Goal: Task Accomplishment & Management: Complete application form

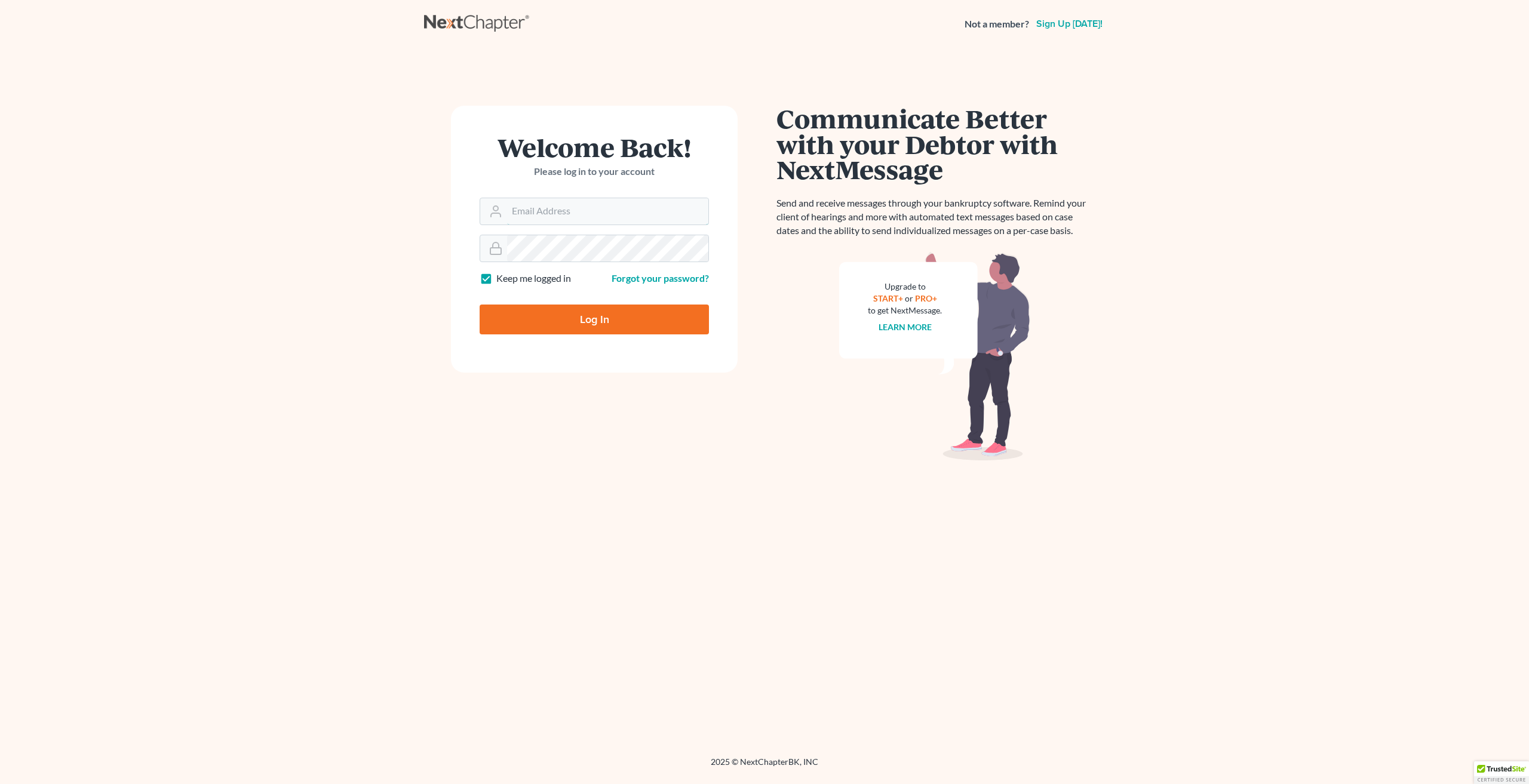
type input "aljr@avalawyers.com"
click at [605, 316] on input "Log In" at bounding box center [593, 320] width 229 height 30
type input "Thinking..."
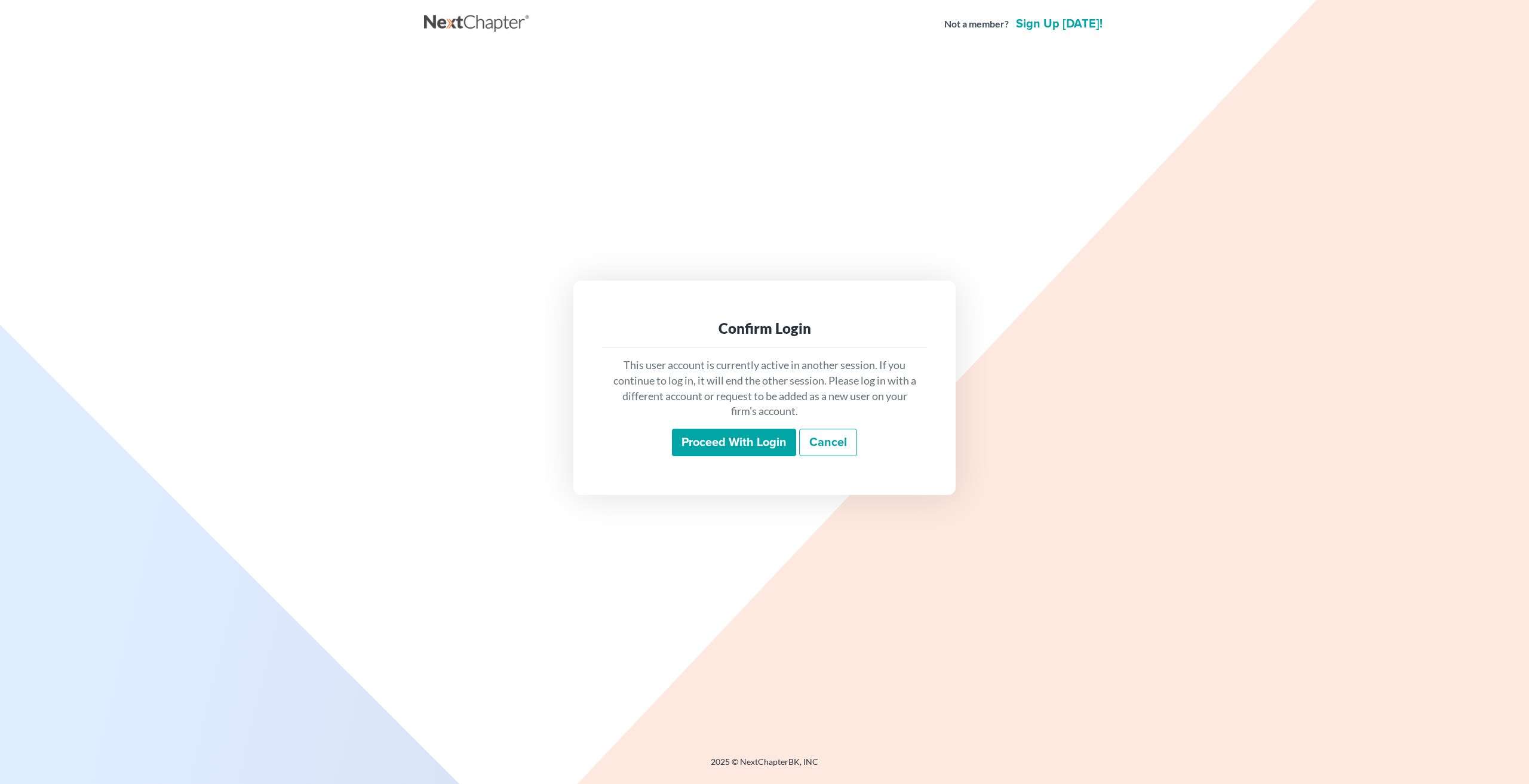
click at [771, 449] on input "Proceed with login" at bounding box center [734, 442] width 124 height 27
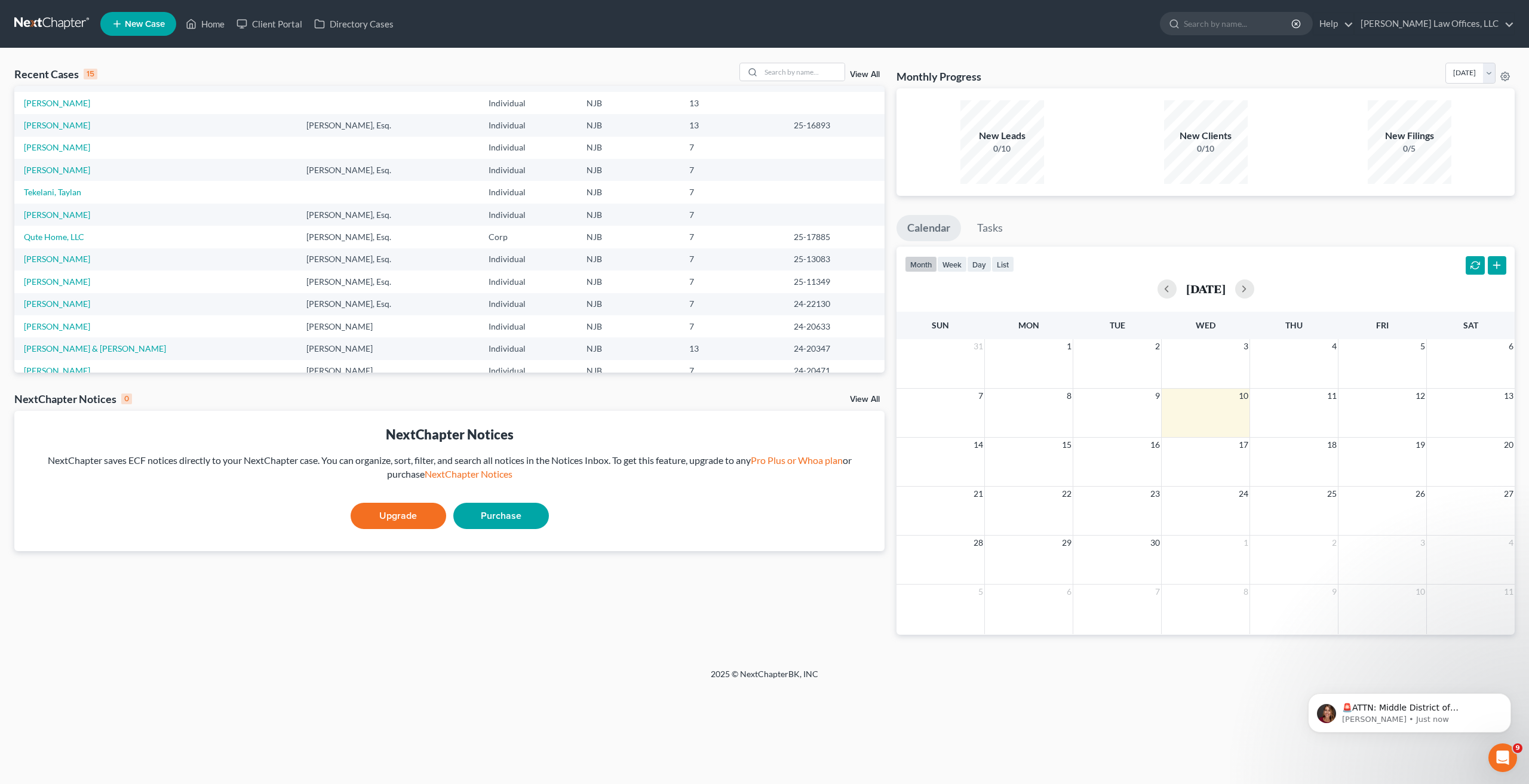
scroll to position [82, 0]
click at [258, 23] on link "Client Portal" at bounding box center [269, 24] width 78 height 22
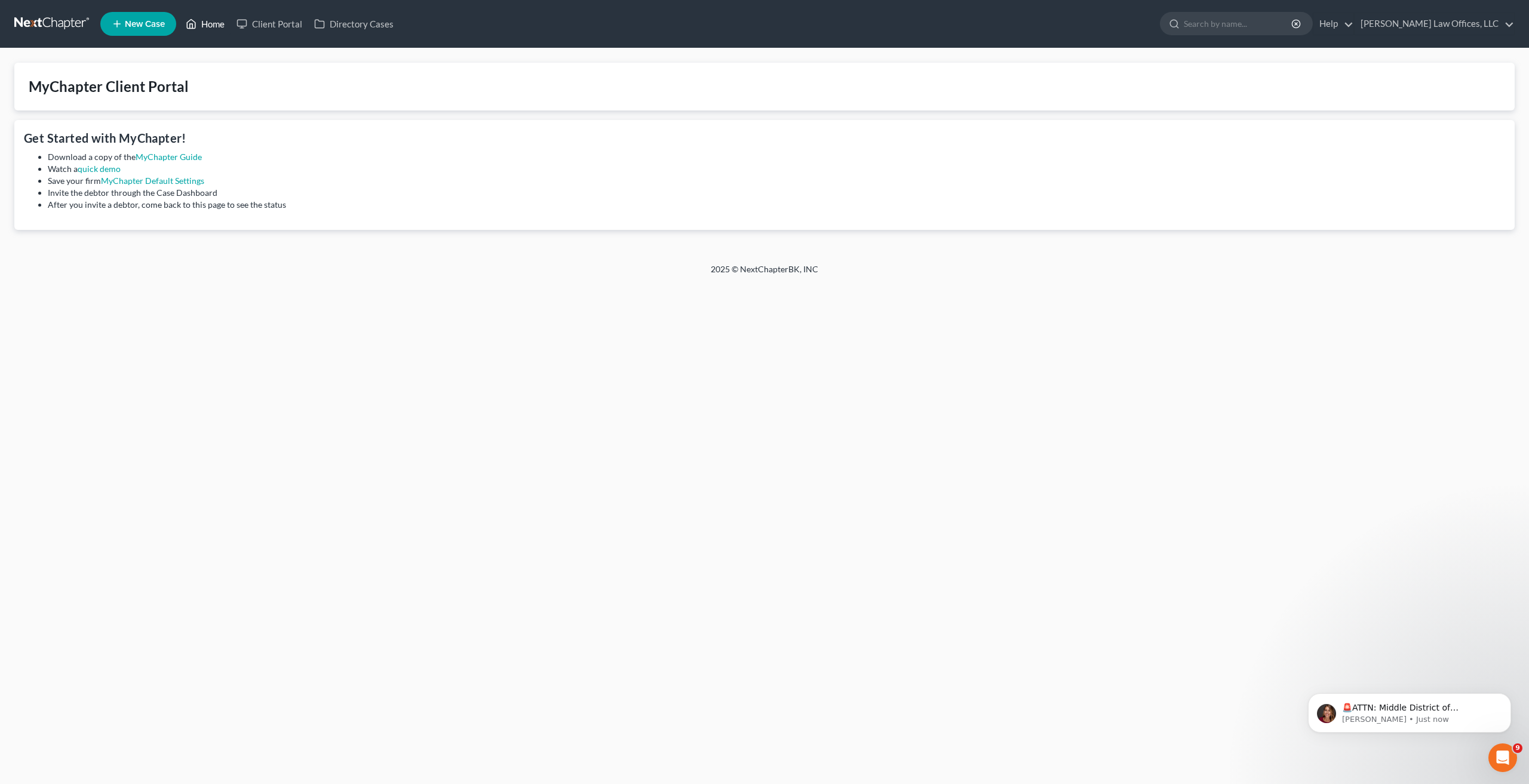
click at [214, 19] on link "Home" at bounding box center [205, 24] width 50 height 22
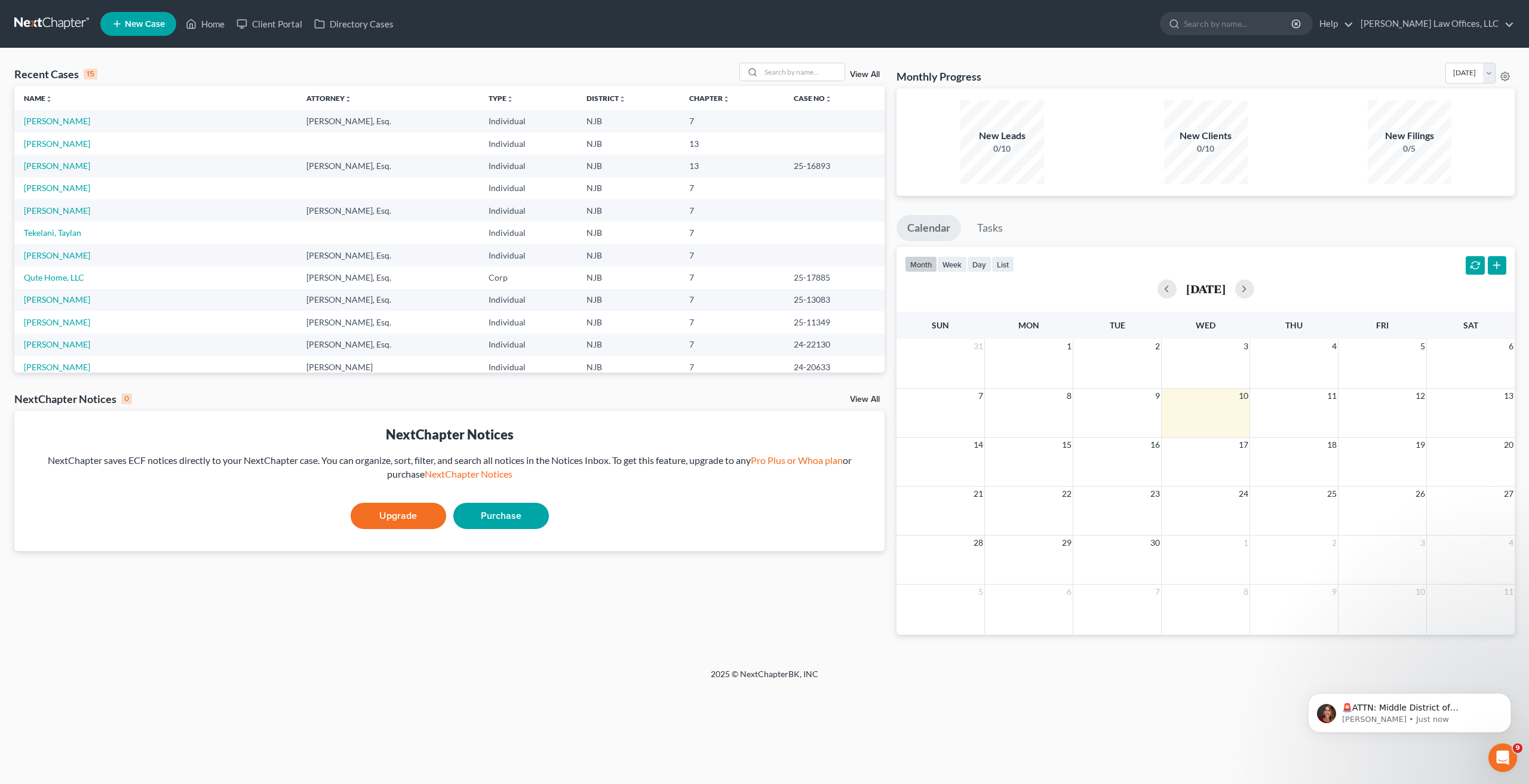
click at [874, 69] on div "View All" at bounding box center [812, 72] width 145 height 19
click at [867, 73] on link "View All" at bounding box center [865, 74] width 30 height 8
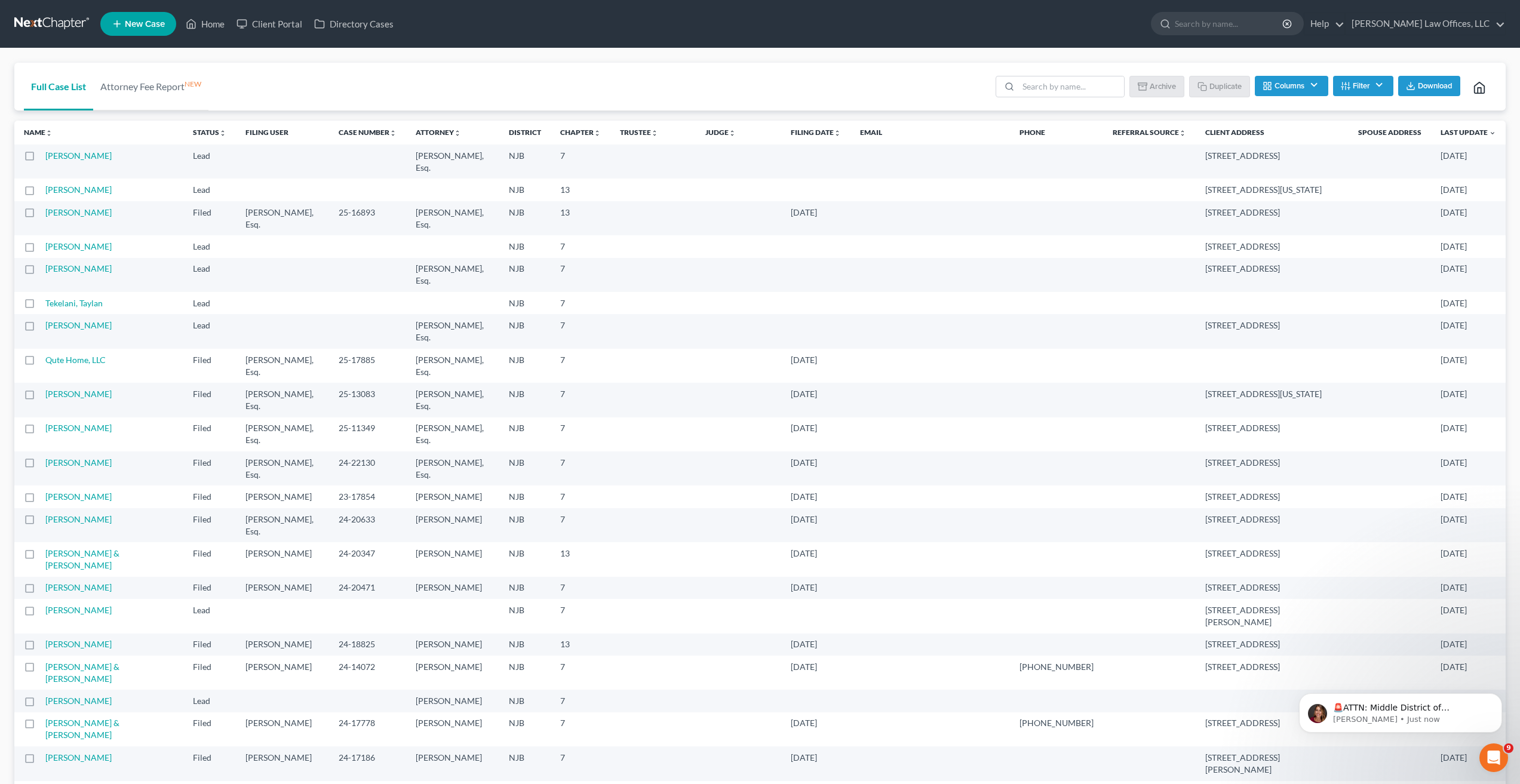
click at [70, 605] on td "[PERSON_NAME]" at bounding box center [114, 616] width 138 height 34
click at [75, 605] on link "[PERSON_NAME]" at bounding box center [78, 610] width 66 height 10
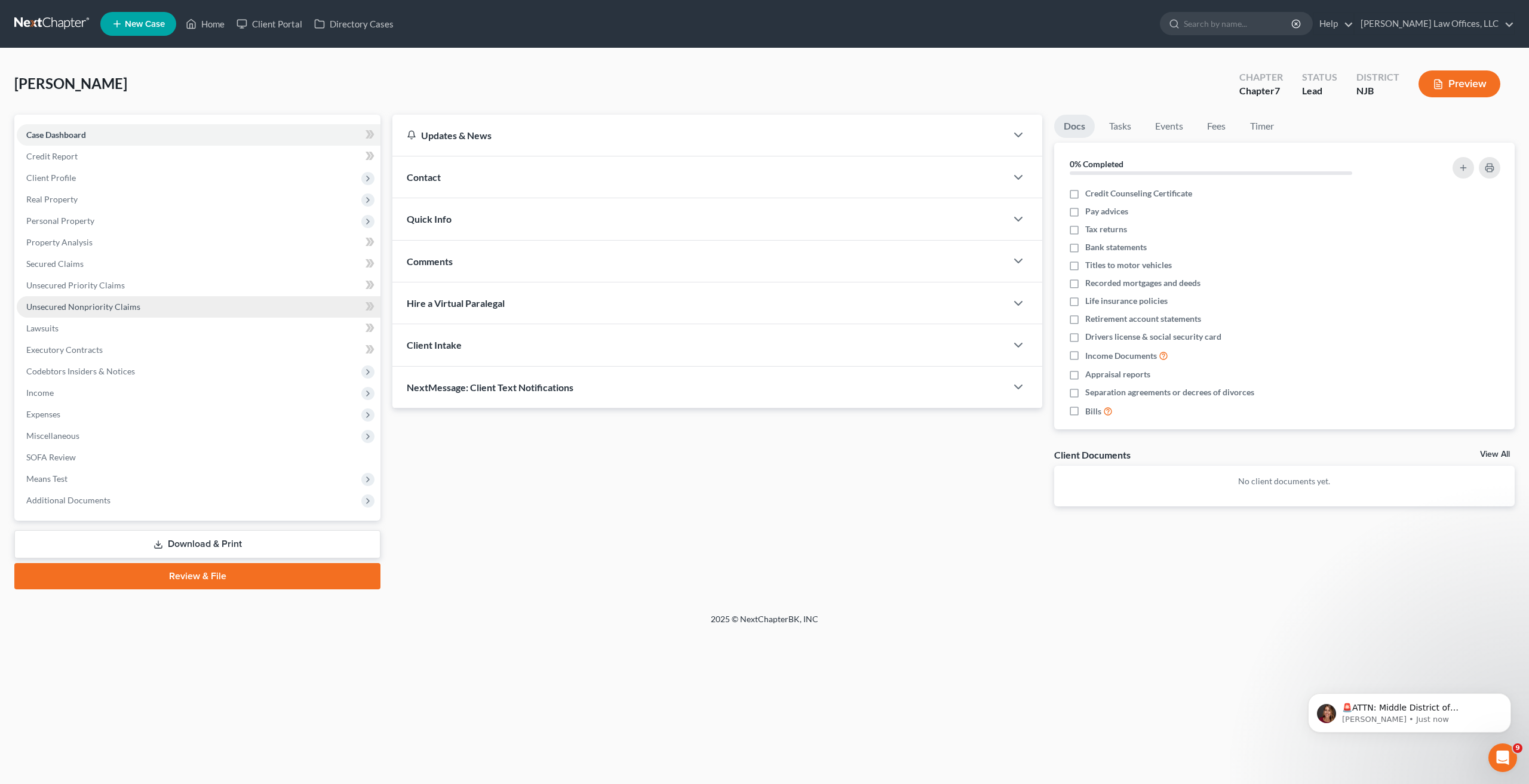
click at [102, 305] on span "Unsecured Nonpriority Claims" at bounding box center [83, 307] width 114 height 10
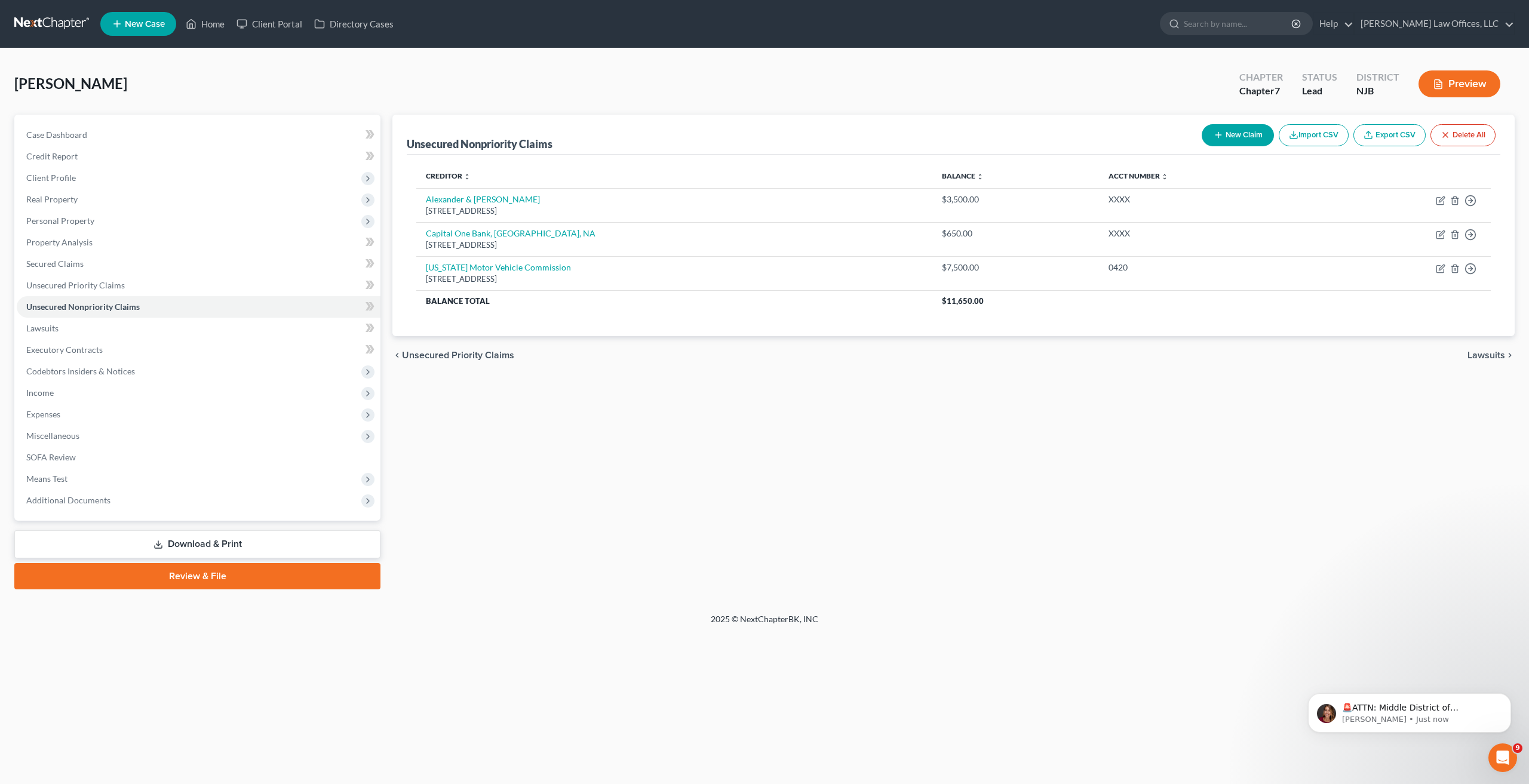
click at [1233, 136] on button "New Claim" at bounding box center [1237, 135] width 72 height 22
select select "0"
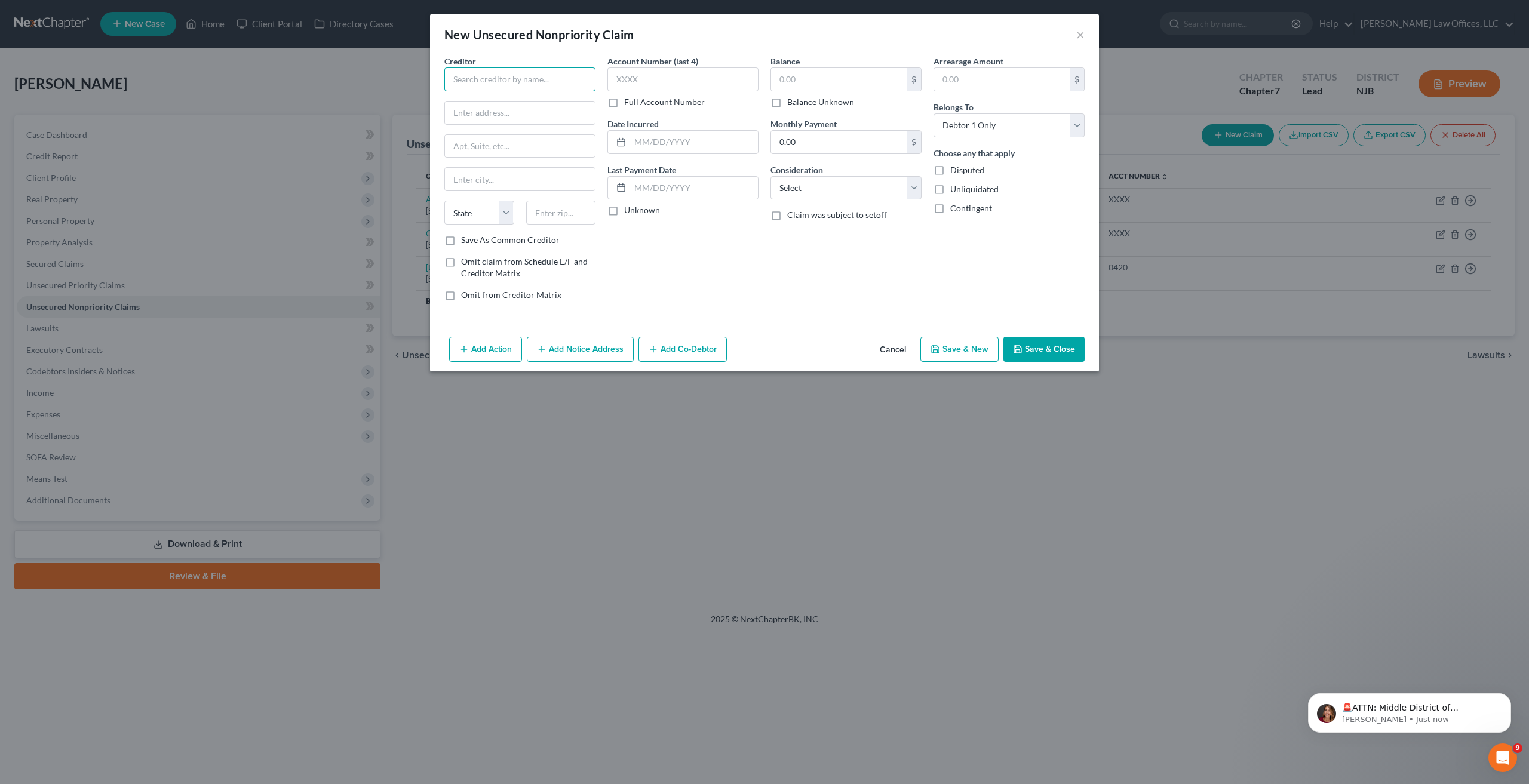
click at [535, 84] on input "text" at bounding box center [520, 79] width 151 height 24
type input "j"
type input "[PERSON_NAME], Esq. ([PERSON_NAME] & Associates)"
click at [541, 120] on input "text" at bounding box center [520, 113] width 150 height 23
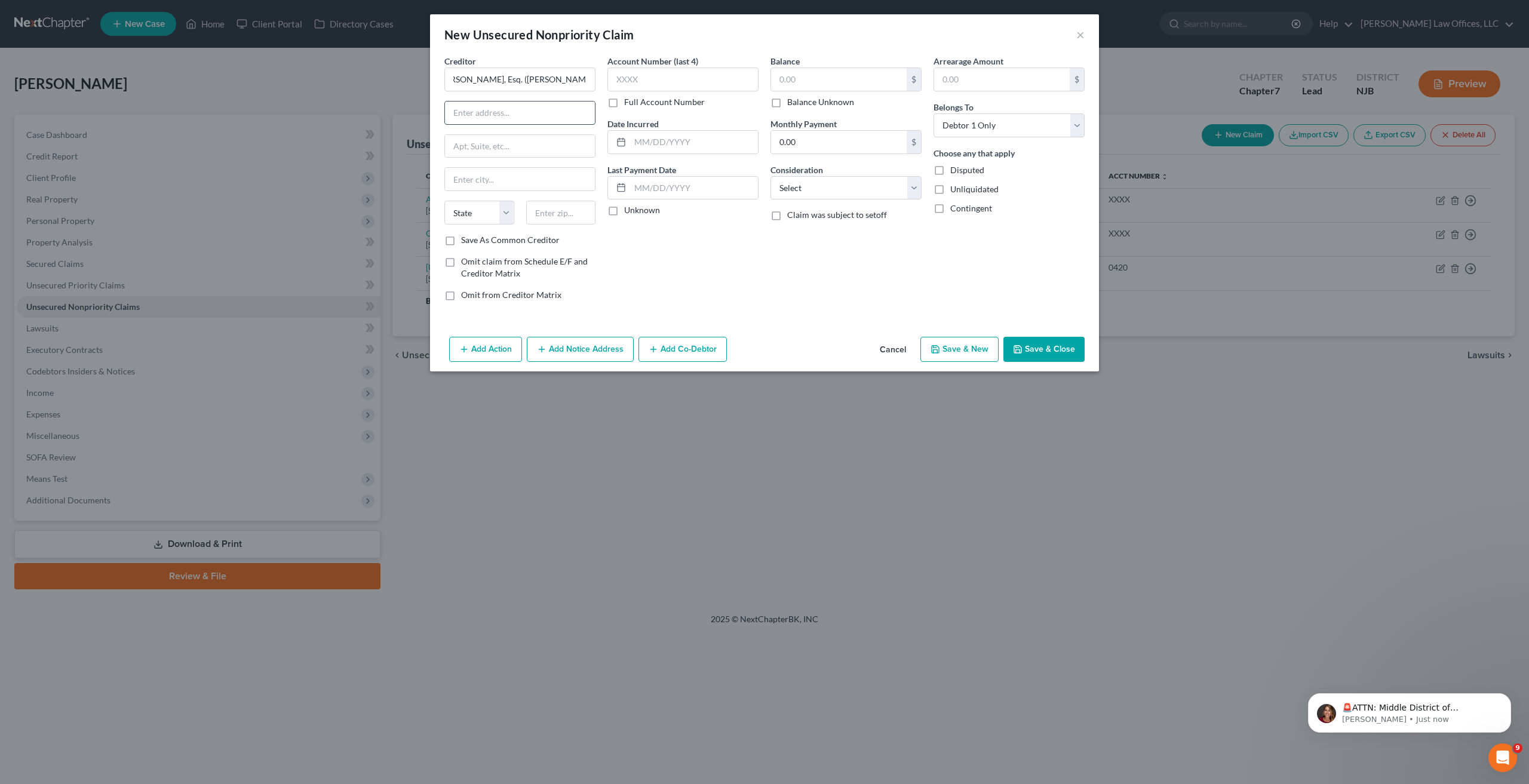
scroll to position [0, 0]
type input "[STREET_ADDRESS] 2E"
drag, startPoint x: 529, startPoint y: 179, endPoint x: 524, endPoint y: 188, distance: 10.3
click at [525, 185] on input "text" at bounding box center [520, 179] width 150 height 23
type input "Teaneck"
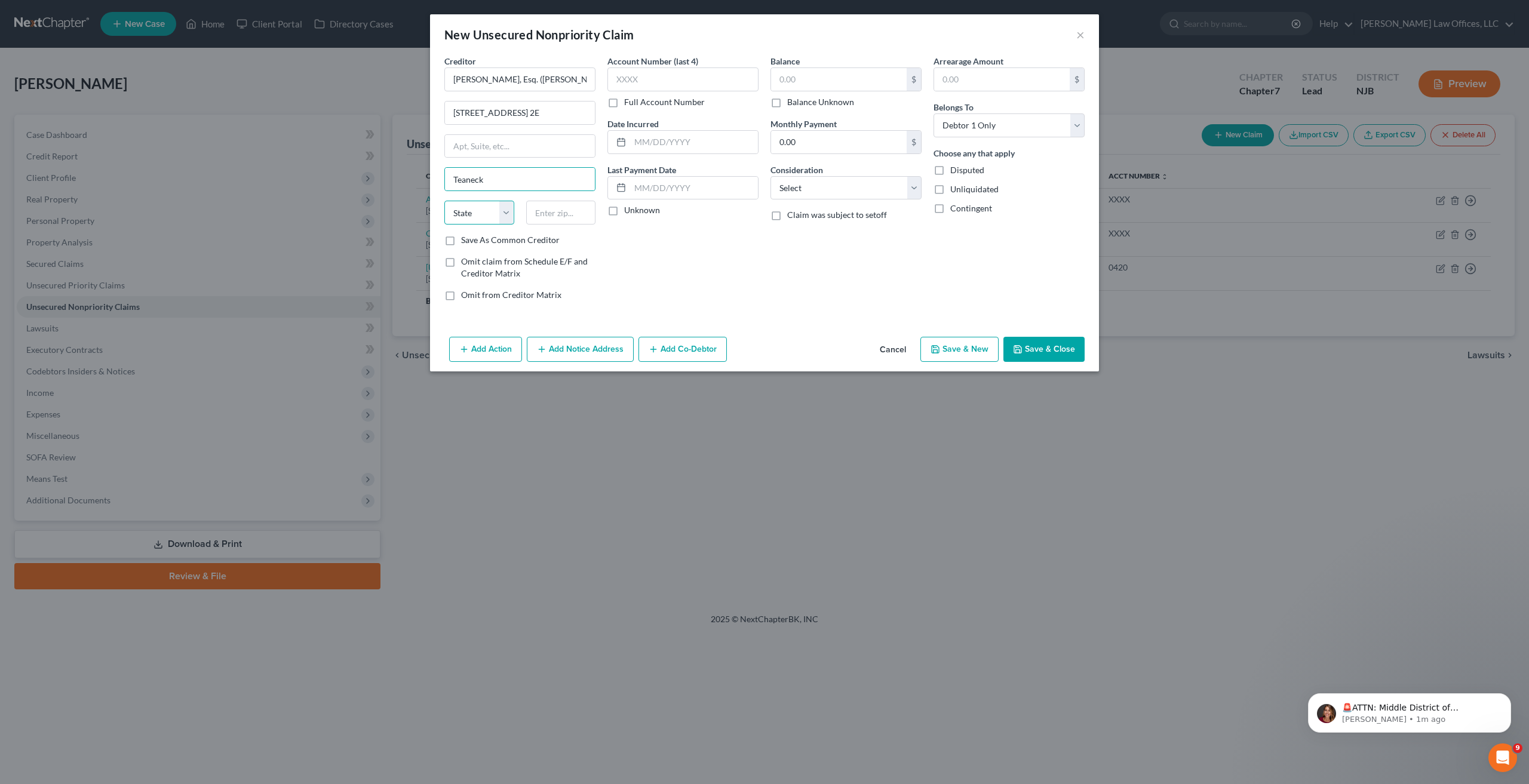
click at [508, 210] on select "State [US_STATE] AK AR AZ CA CO CT DE DC [GEOGRAPHIC_DATA] [GEOGRAPHIC_DATA] GU…" at bounding box center [479, 213] width 70 height 24
select select "33"
click at [444, 201] on select "State [US_STATE] AK AR AZ CA CO CT DE DC [GEOGRAPHIC_DATA] [GEOGRAPHIC_DATA] GU…" at bounding box center [479, 213] width 70 height 24
click at [556, 216] on input "text" at bounding box center [561, 213] width 70 height 24
type input "07666"
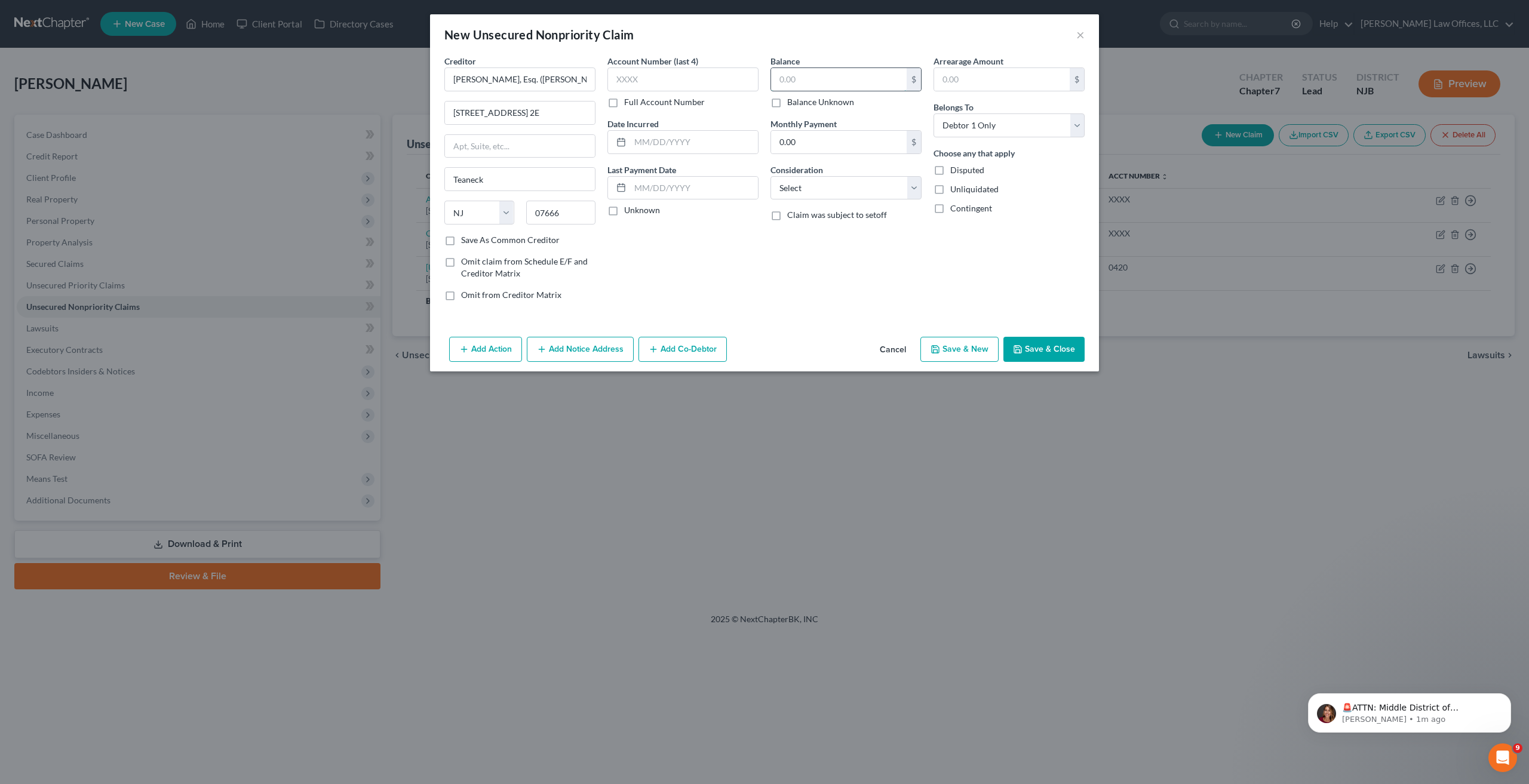
click at [875, 84] on input "text" at bounding box center [838, 79] width 136 height 23
type input "7,500"
click at [909, 185] on select "Select Cable / Satellite Services Collection Agency Credit Card Debt Debt Couns…" at bounding box center [846, 188] width 151 height 24
select select "1"
click at [771, 176] on select "Select Cable / Satellite Services Collection Agency Credit Card Debt Debt Couns…" at bounding box center [846, 188] width 151 height 24
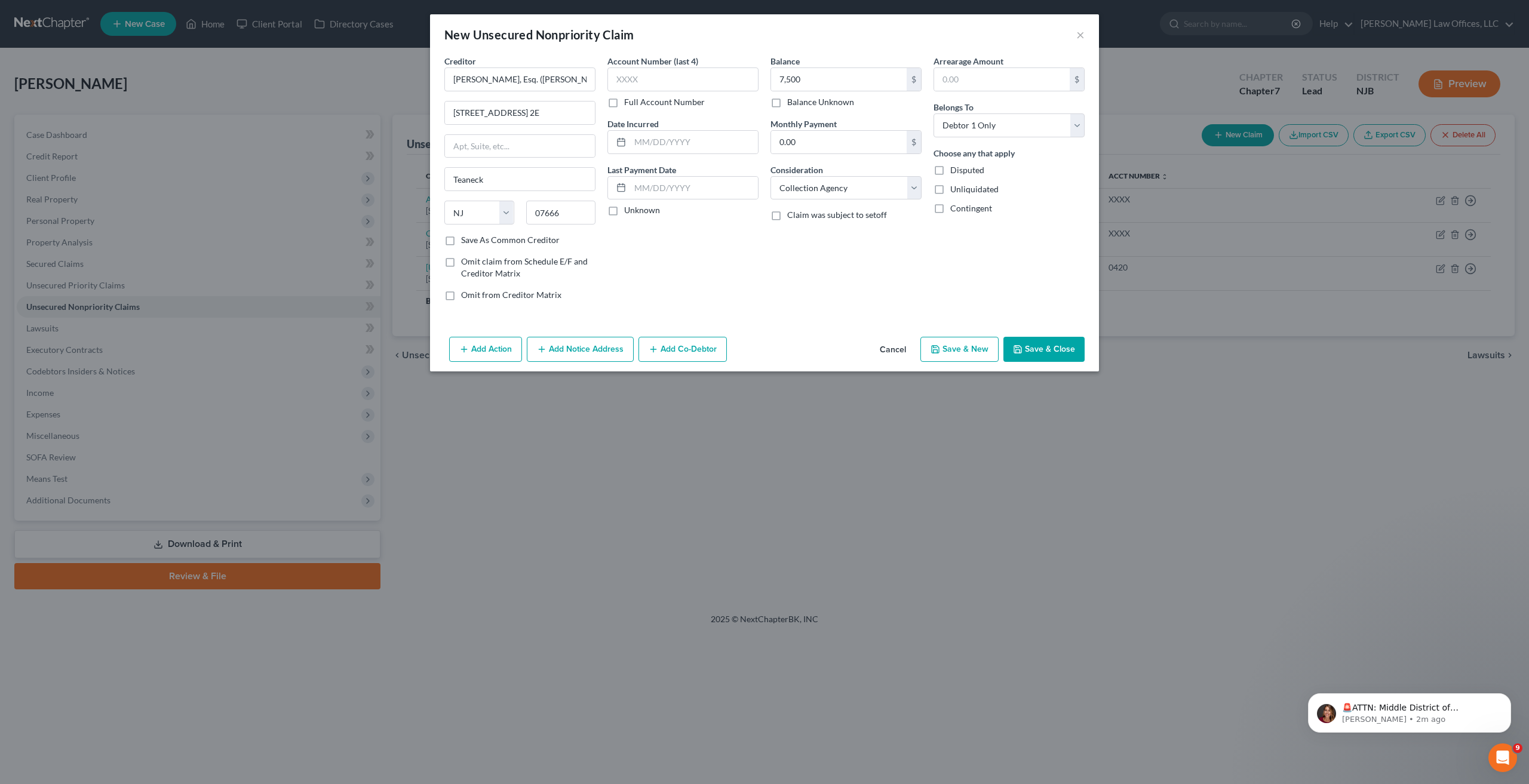
click at [1022, 338] on button "Save & Close" at bounding box center [1044, 349] width 81 height 25
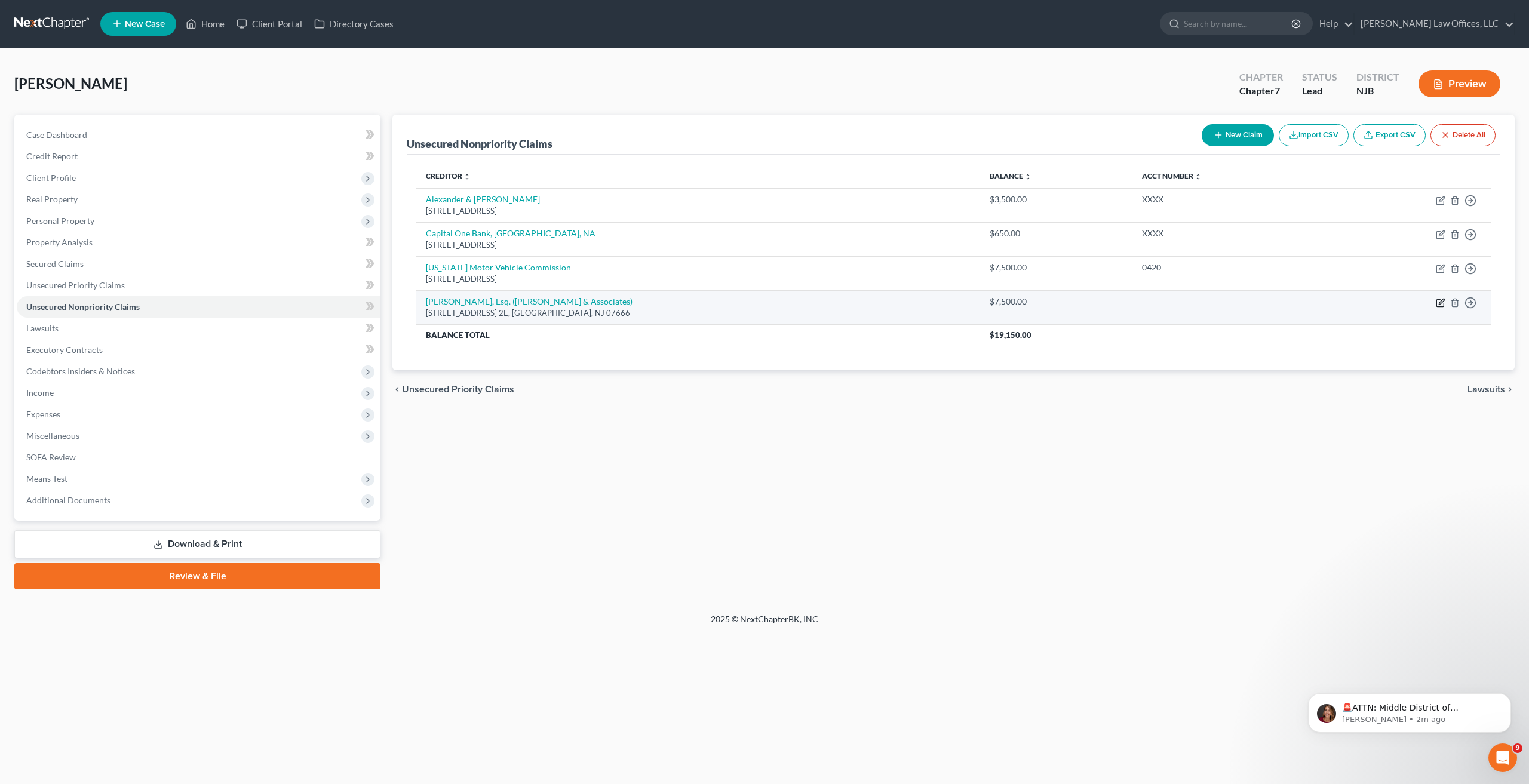
click at [1439, 304] on icon "button" at bounding box center [1441, 301] width 5 height 5
select select "33"
select select "1"
select select "0"
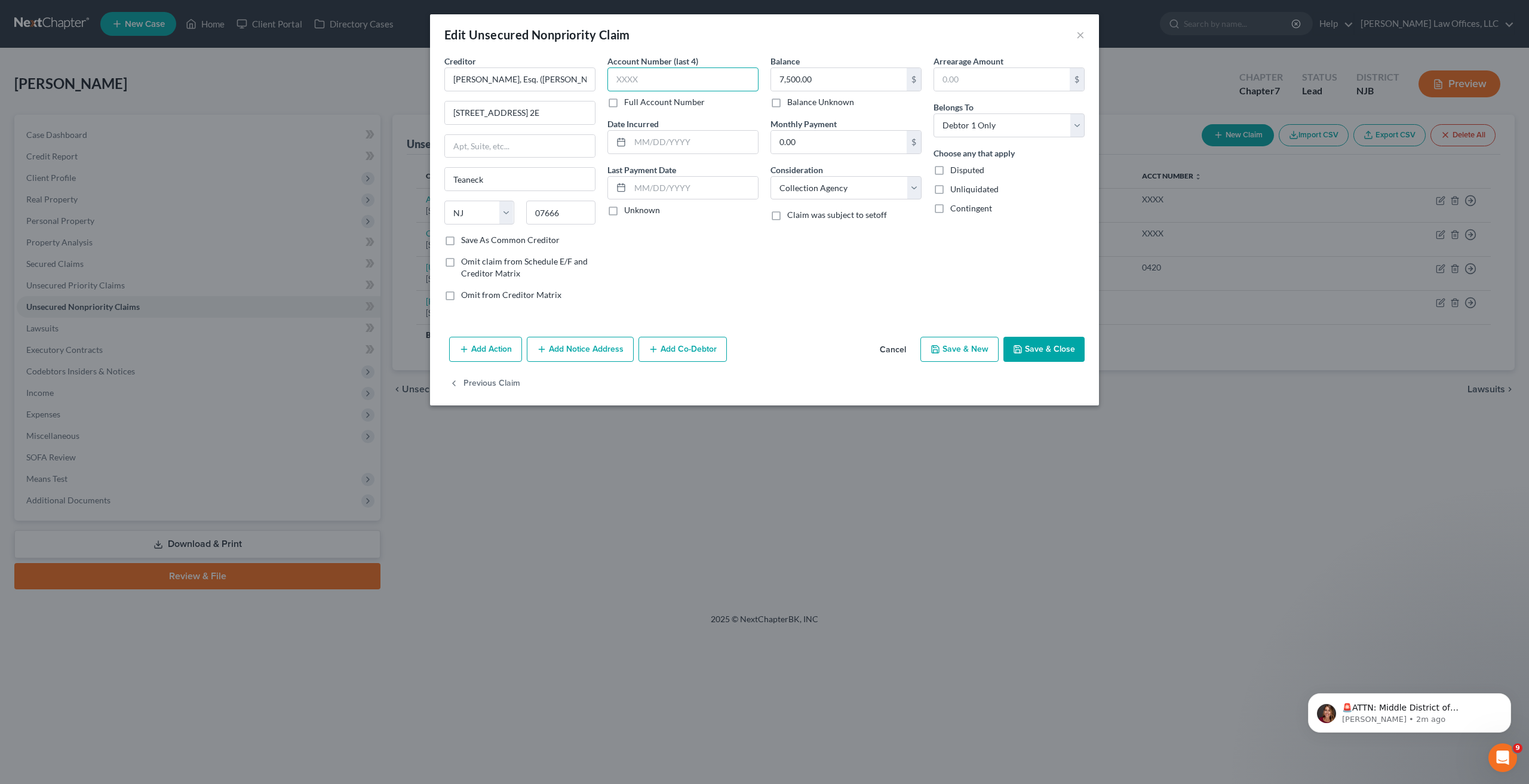
click at [728, 79] on input "text" at bounding box center [683, 79] width 151 height 24
type input "0420"
click at [1045, 360] on button "Save & Close" at bounding box center [1044, 349] width 81 height 25
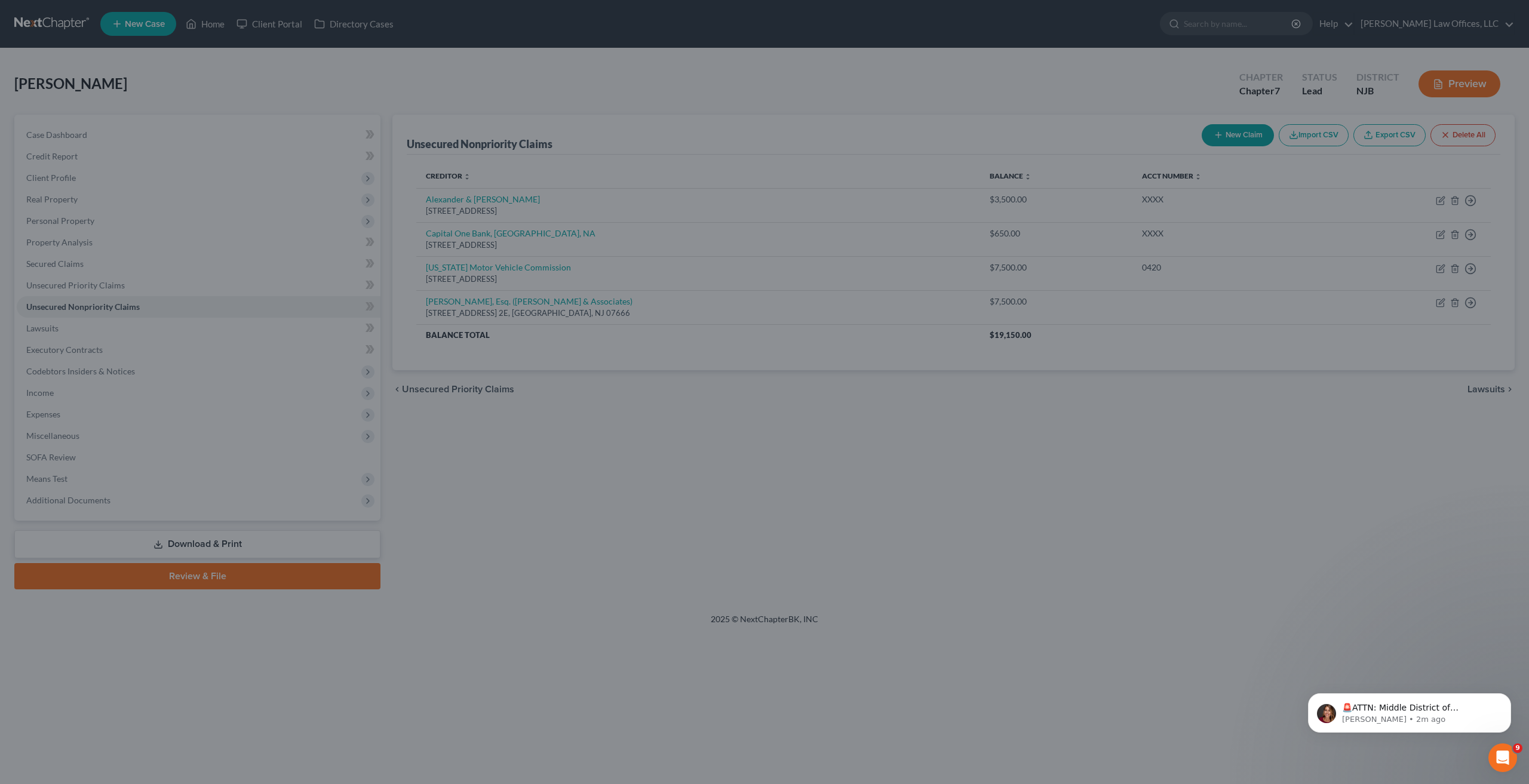
type input "0"
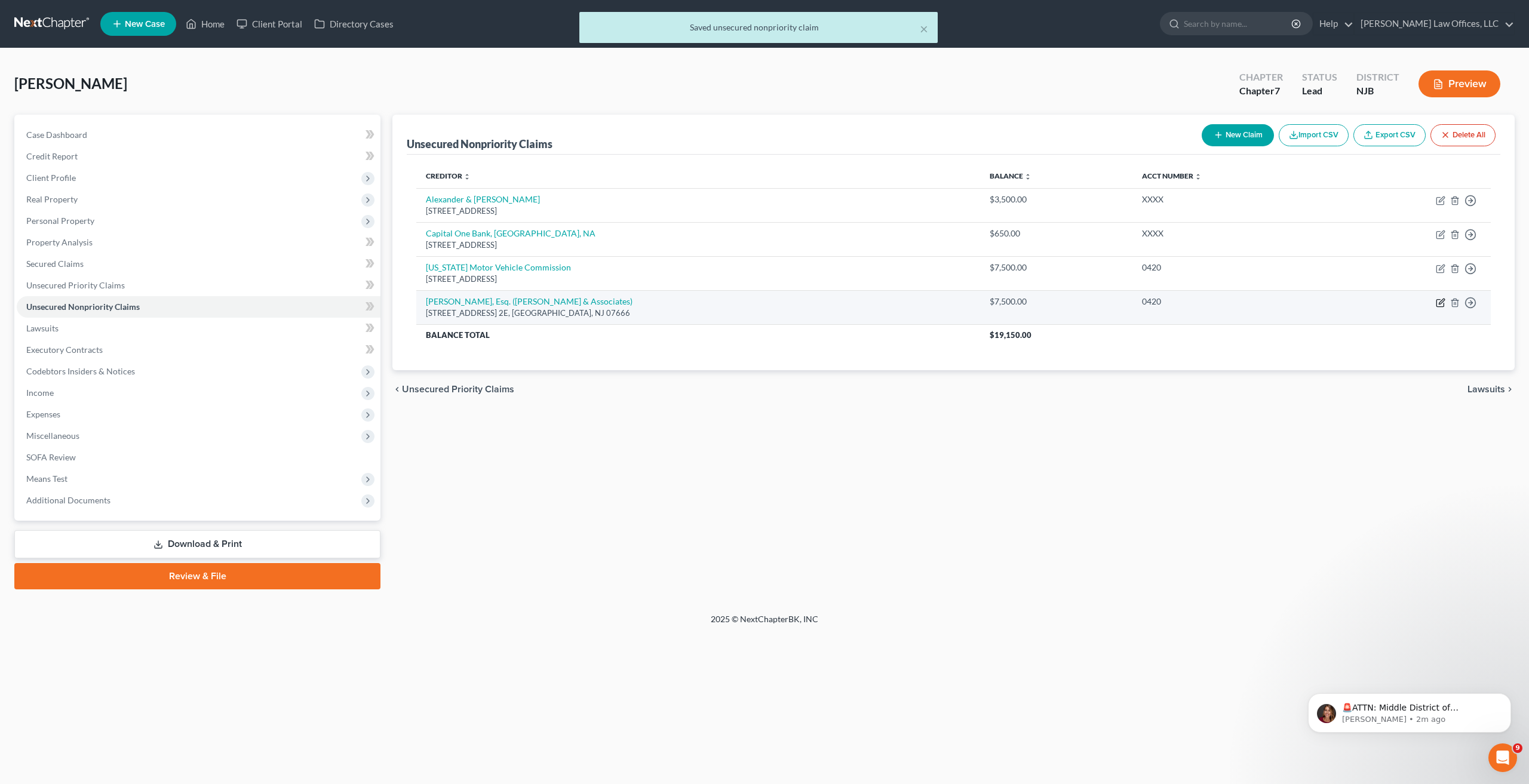
click at [1437, 305] on icon "button" at bounding box center [1440, 303] width 7 height 7
select select "33"
select select "1"
select select "0"
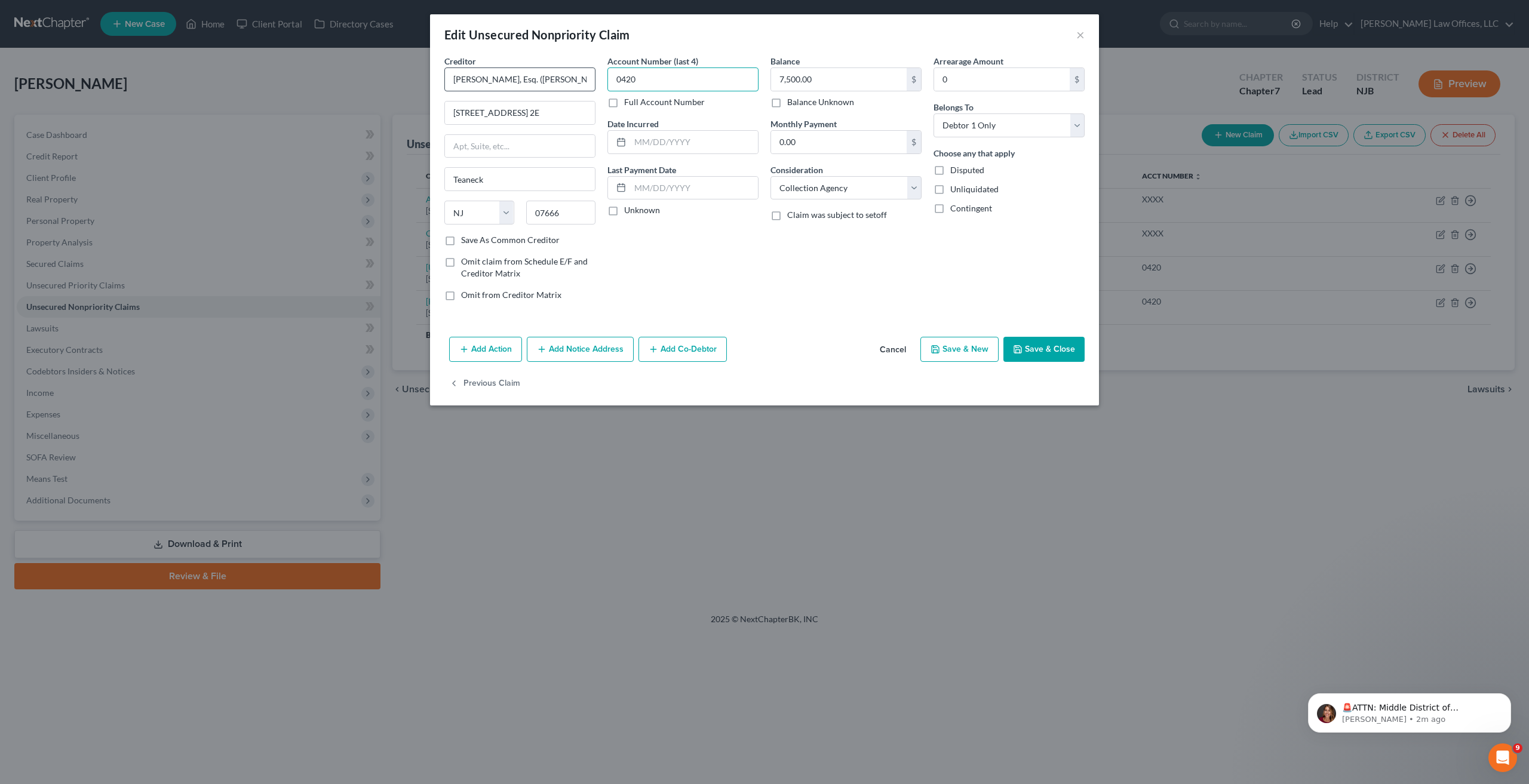
drag, startPoint x: 699, startPoint y: 88, endPoint x: 534, endPoint y: 88, distance: 165.0
click at [545, 88] on div "Creditor * [PERSON_NAME], Esq. ([PERSON_NAME] & Associates) [STREET_ADDRESS] 2E…" at bounding box center [764, 182] width 652 height 256
type input "XXXX"
click at [1045, 344] on button "Save & Close" at bounding box center [1044, 349] width 81 height 25
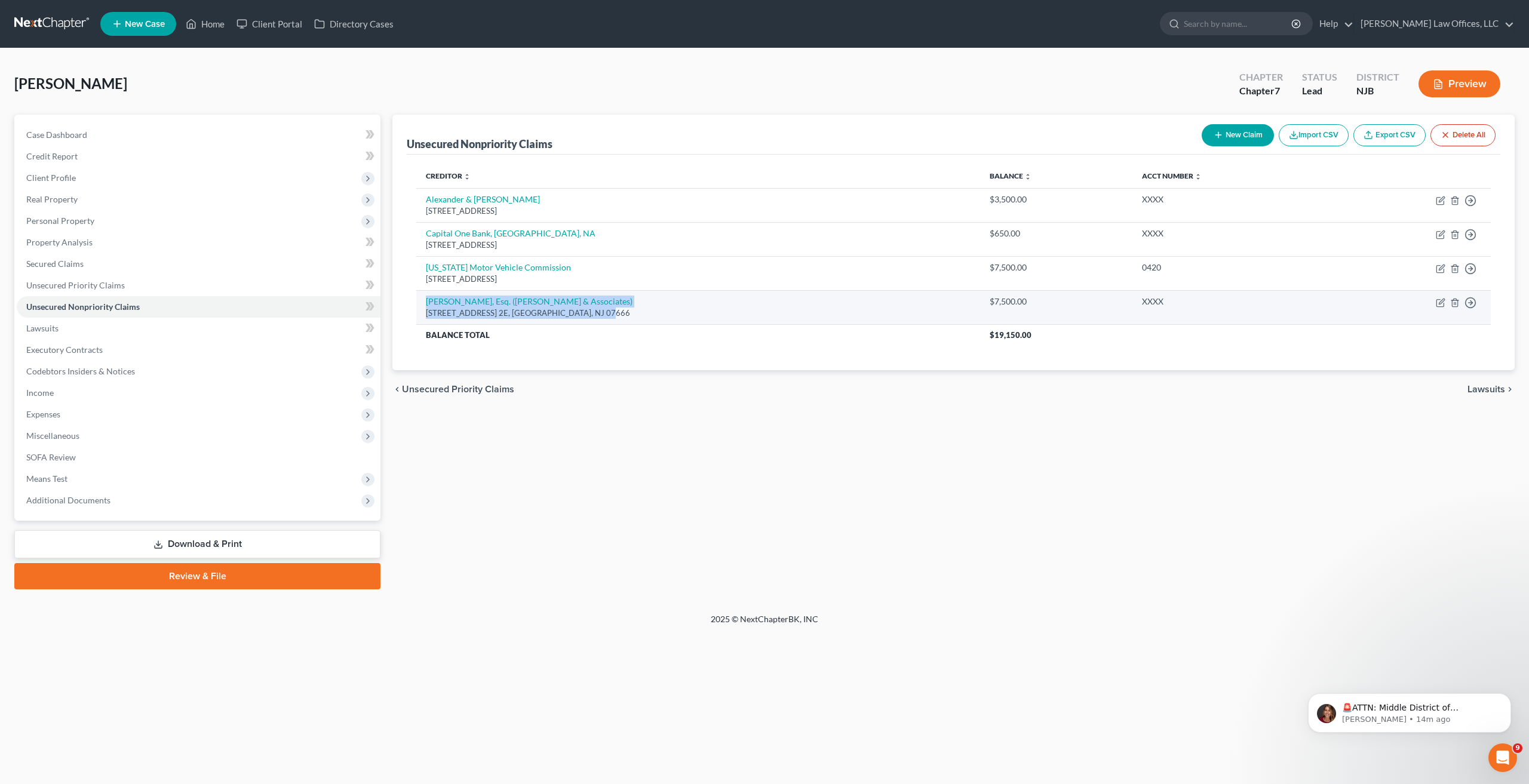
drag, startPoint x: 614, startPoint y: 315, endPoint x: 425, endPoint y: 302, distance: 189.4
click at [425, 302] on td "[PERSON_NAME], Esq. ([PERSON_NAME] & Associates) [STREET_ADDRESS] 2E, [GEOGRAPH…" at bounding box center [698, 307] width 564 height 34
copy td "[PERSON_NAME], Esq. ([PERSON_NAME] & Associates) [STREET_ADDRESS] 2E, [GEOGRAPH…"
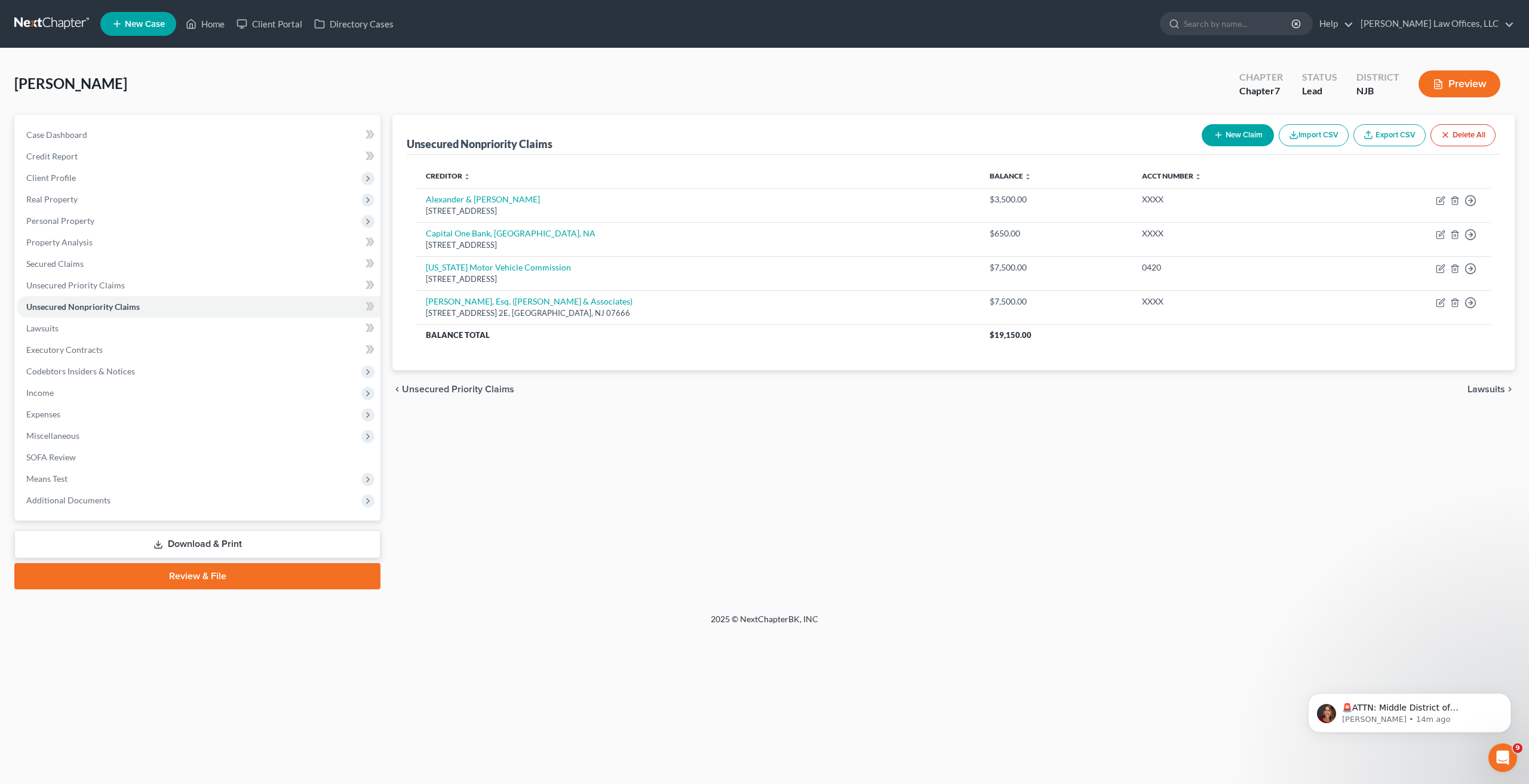
drag, startPoint x: 723, startPoint y: 406, endPoint x: 726, endPoint y: 412, distance: 6.7
click at [723, 406] on div "chevron_left Unsecured Priority Claims Lawsuits chevron_right" at bounding box center [953, 389] width 1122 height 39
click at [137, 574] on link "Review & File" at bounding box center [197, 576] width 366 height 26
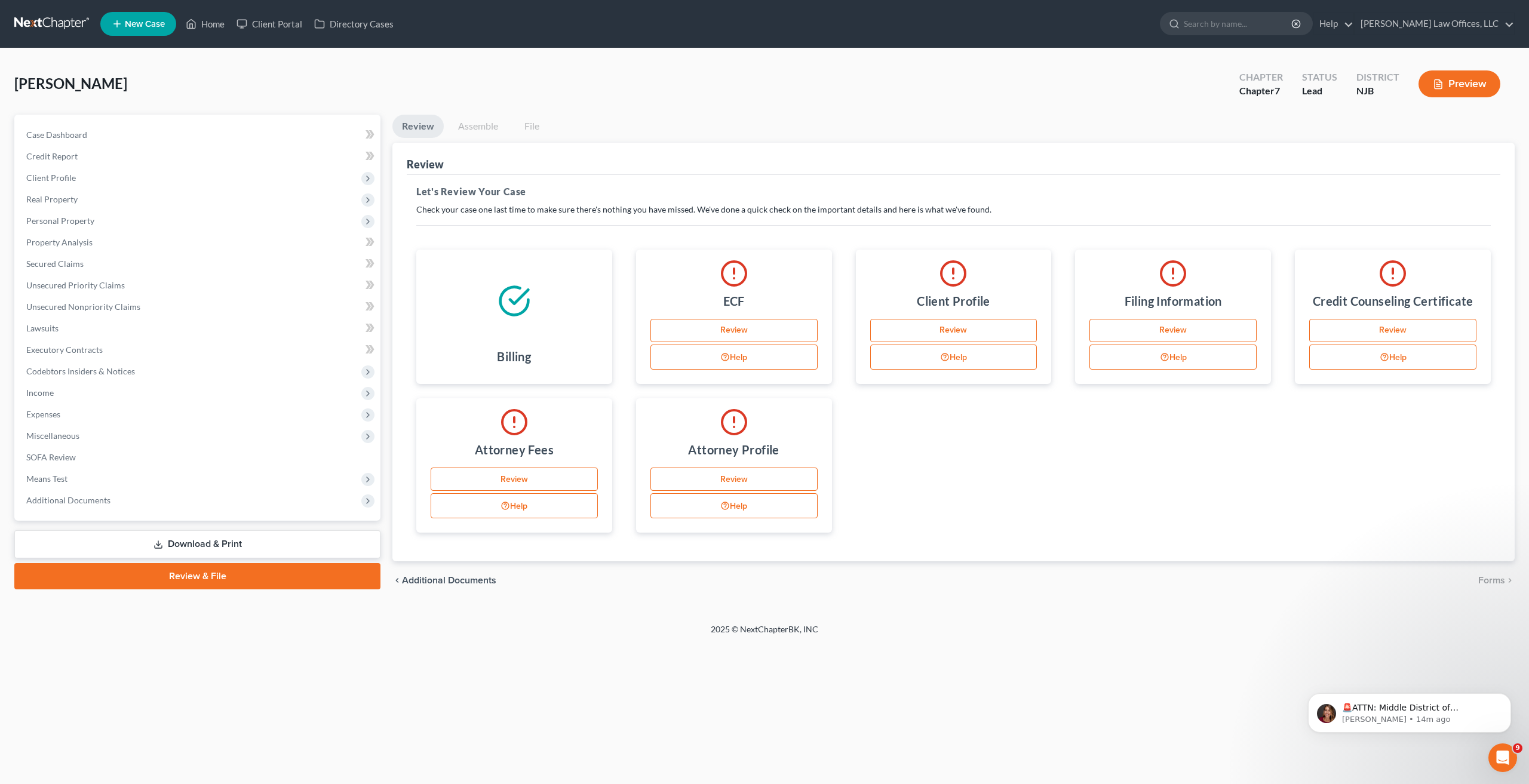
click at [534, 124] on link "File" at bounding box center [532, 126] width 39 height 23
click at [256, 549] on link "Download & Print" at bounding box center [197, 544] width 366 height 28
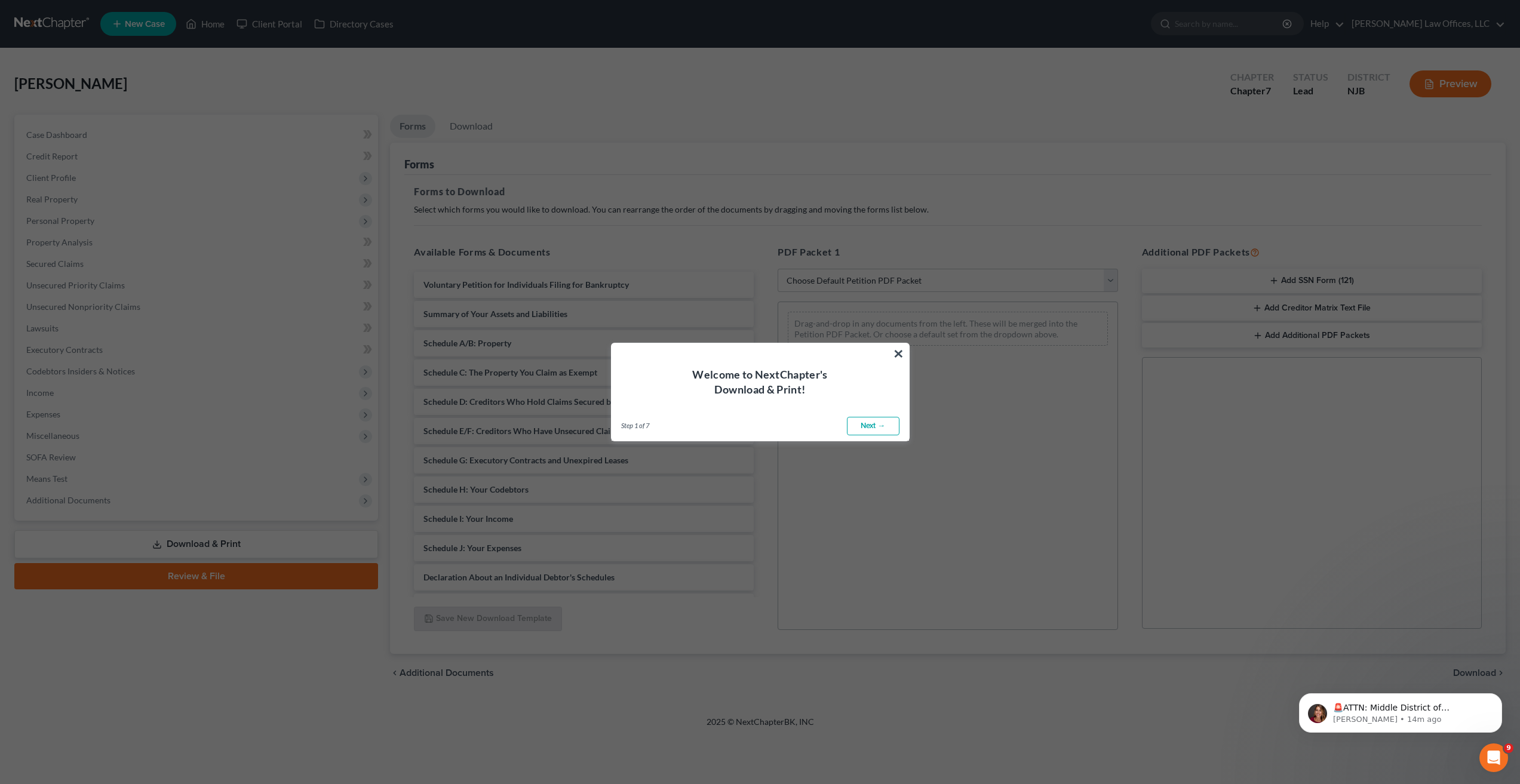
click at [880, 426] on link "Next →" at bounding box center [873, 426] width 53 height 19
select select "0"
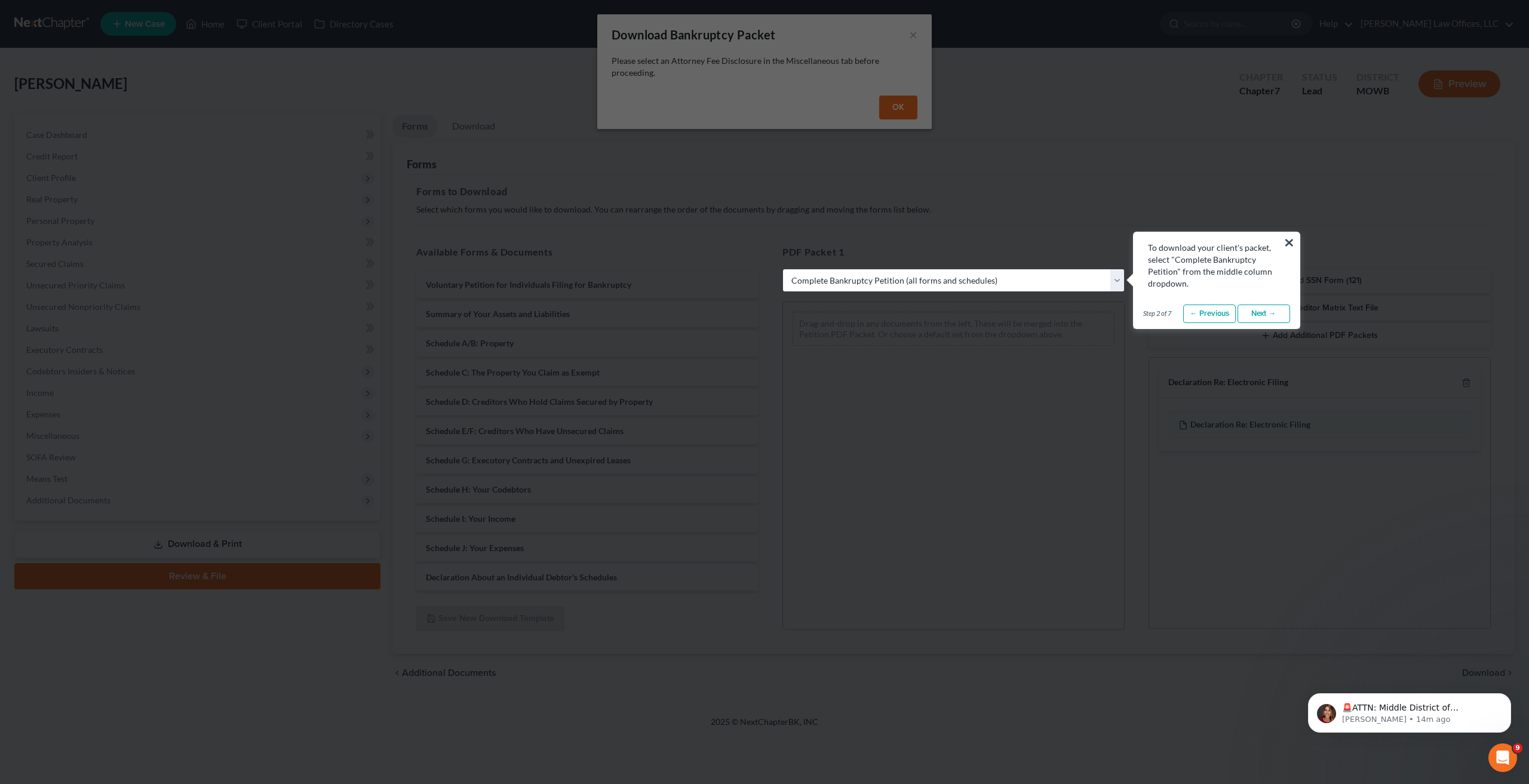
click at [1262, 311] on link "Next →" at bounding box center [1263, 314] width 53 height 19
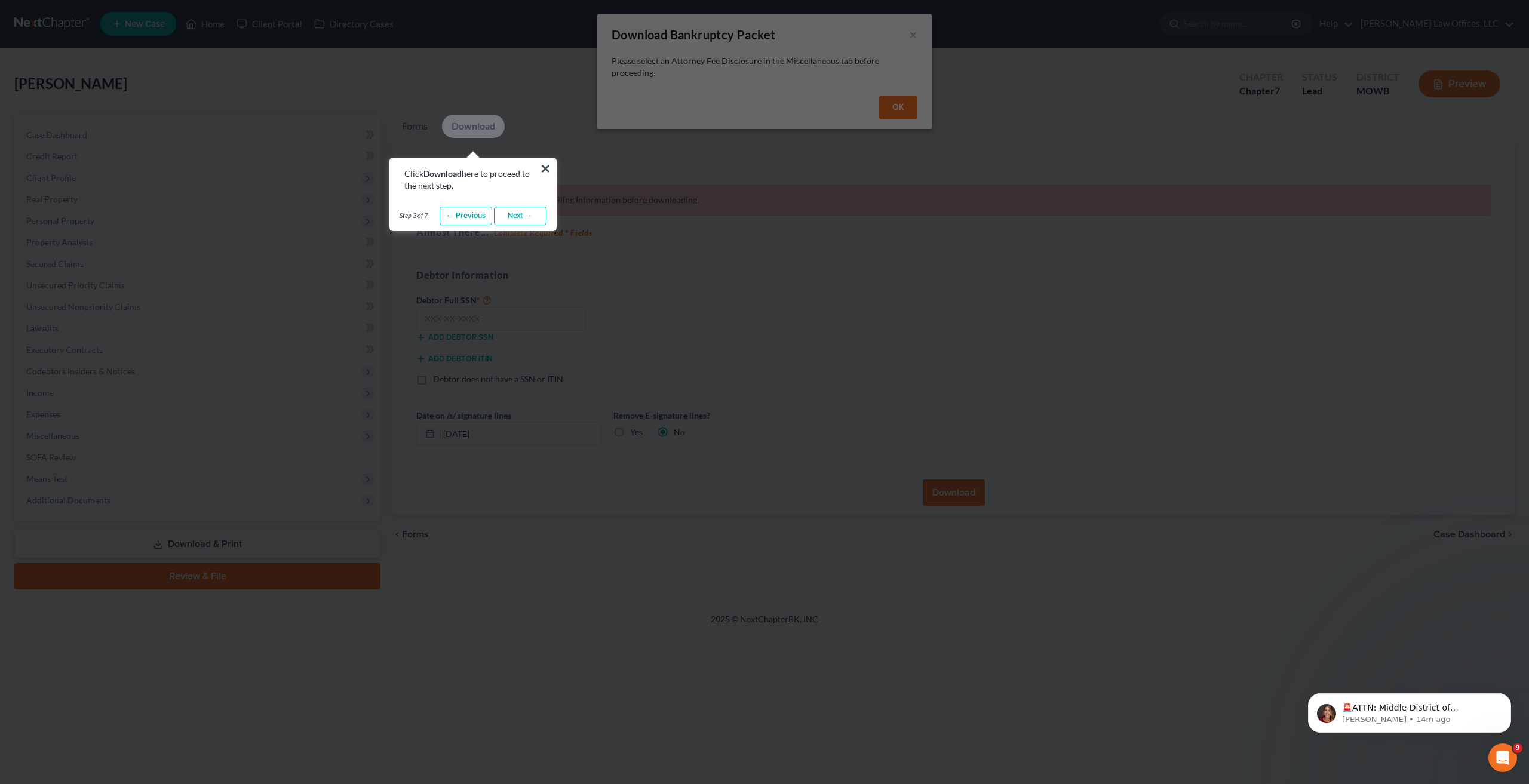
click at [507, 216] on link "Next →" at bounding box center [520, 217] width 53 height 19
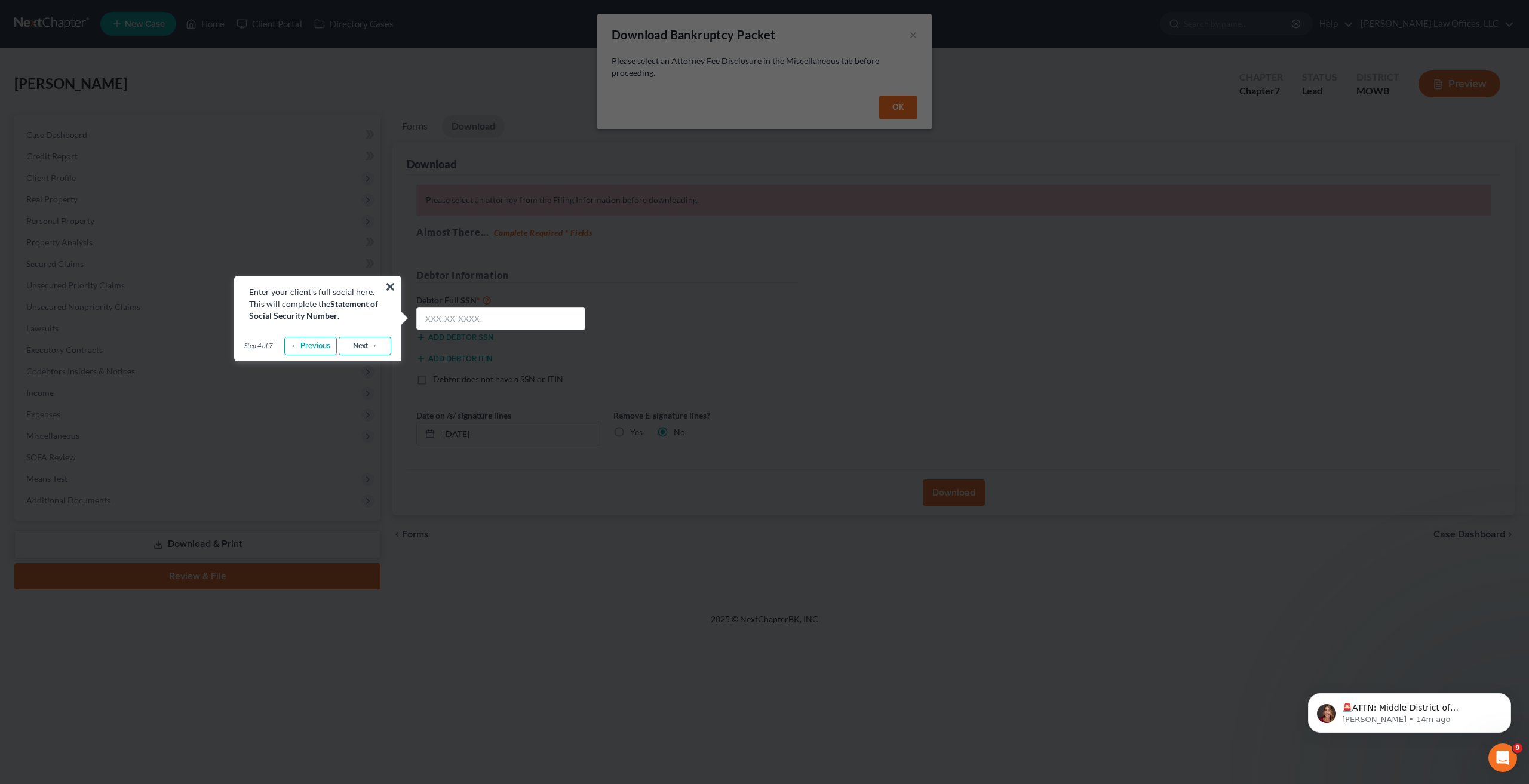
click at [378, 341] on link "Next →" at bounding box center [364, 346] width 53 height 19
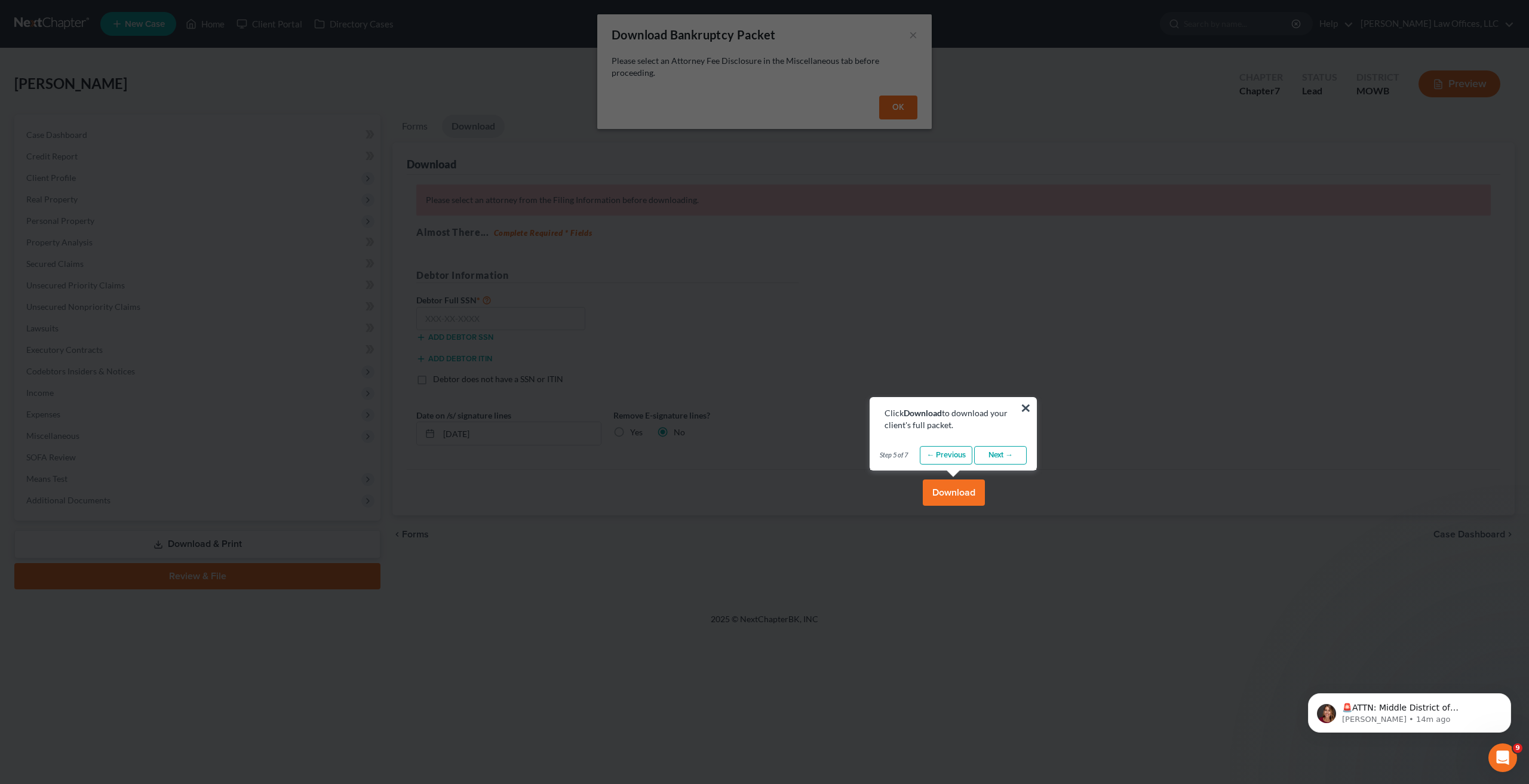
click at [999, 467] on div "Step 5 of 7 ← Previous Next → Done" at bounding box center [953, 455] width 166 height 30
click at [999, 462] on link "Next →" at bounding box center [1000, 455] width 53 height 19
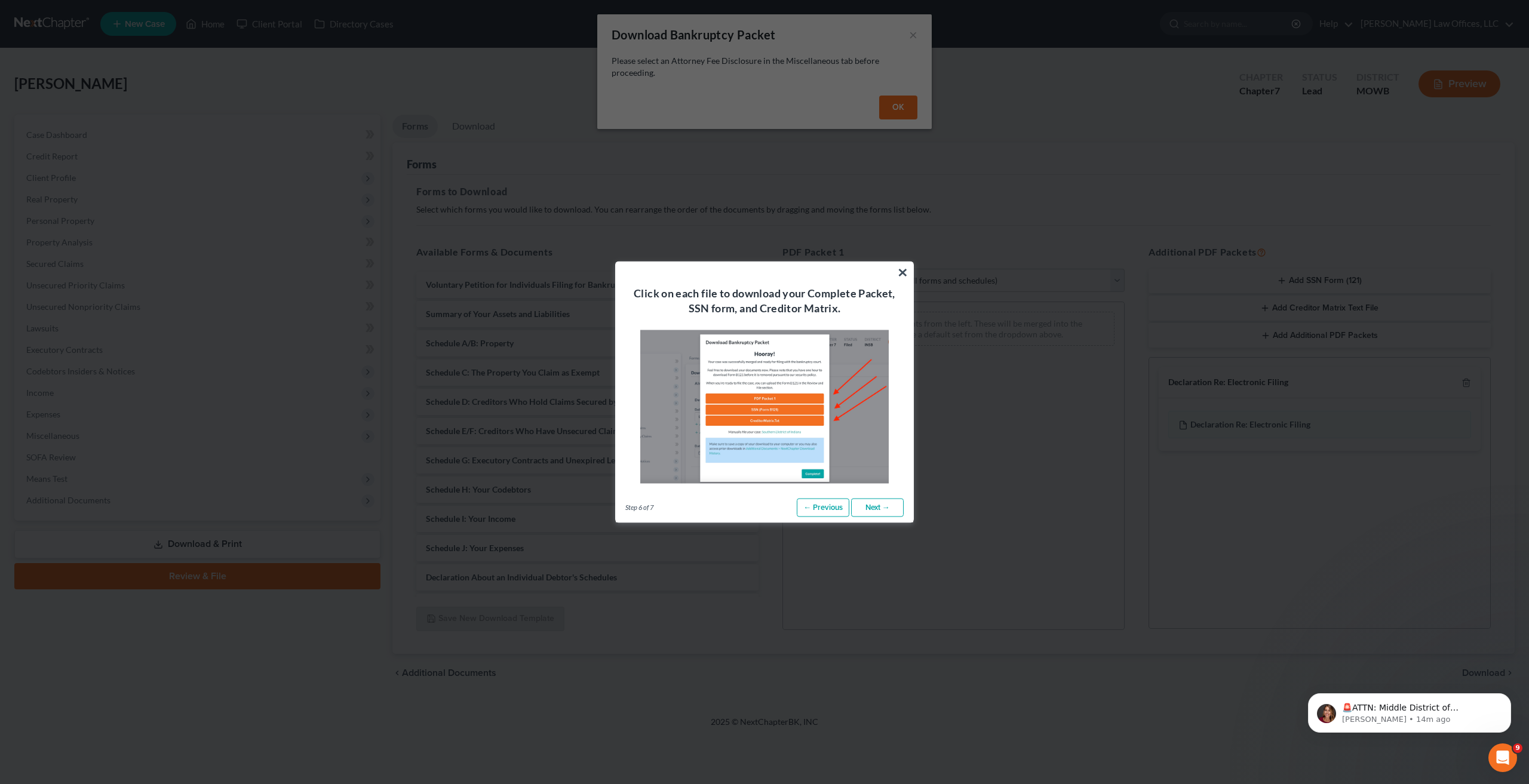
click at [880, 506] on link "Next →" at bounding box center [877, 507] width 53 height 19
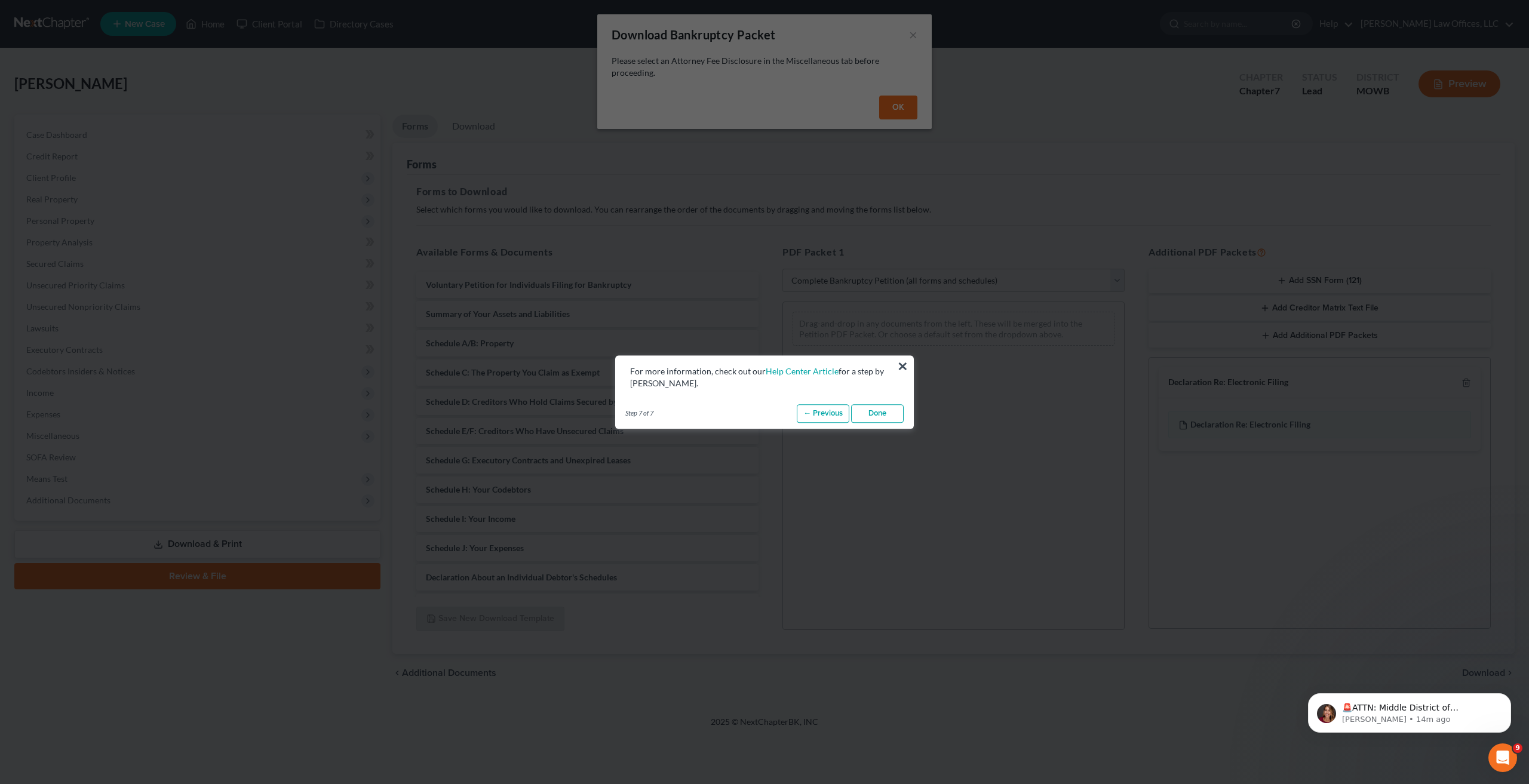
click at [878, 415] on link "Done" at bounding box center [877, 414] width 53 height 19
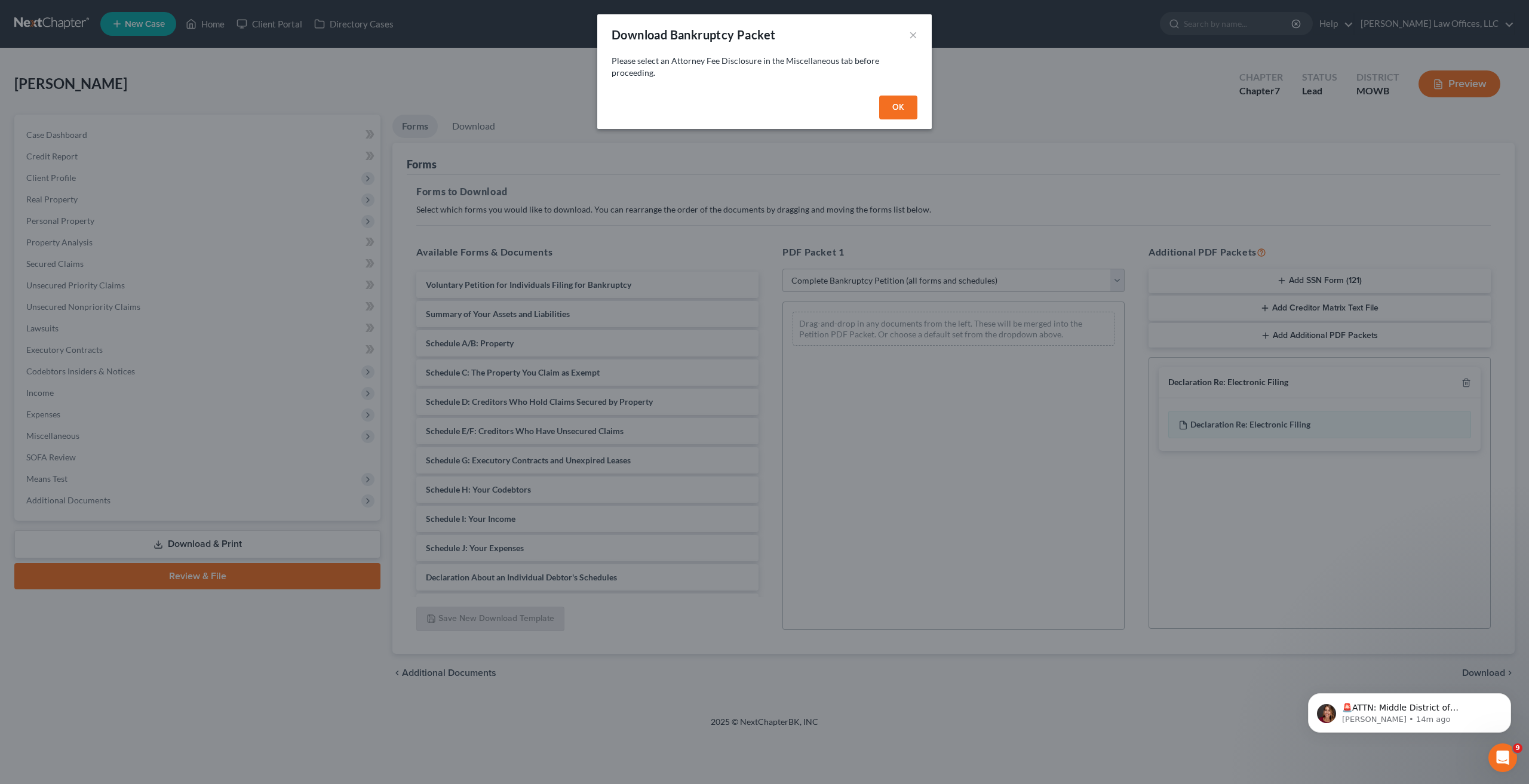
click at [895, 99] on button "OK" at bounding box center [898, 108] width 39 height 24
select select
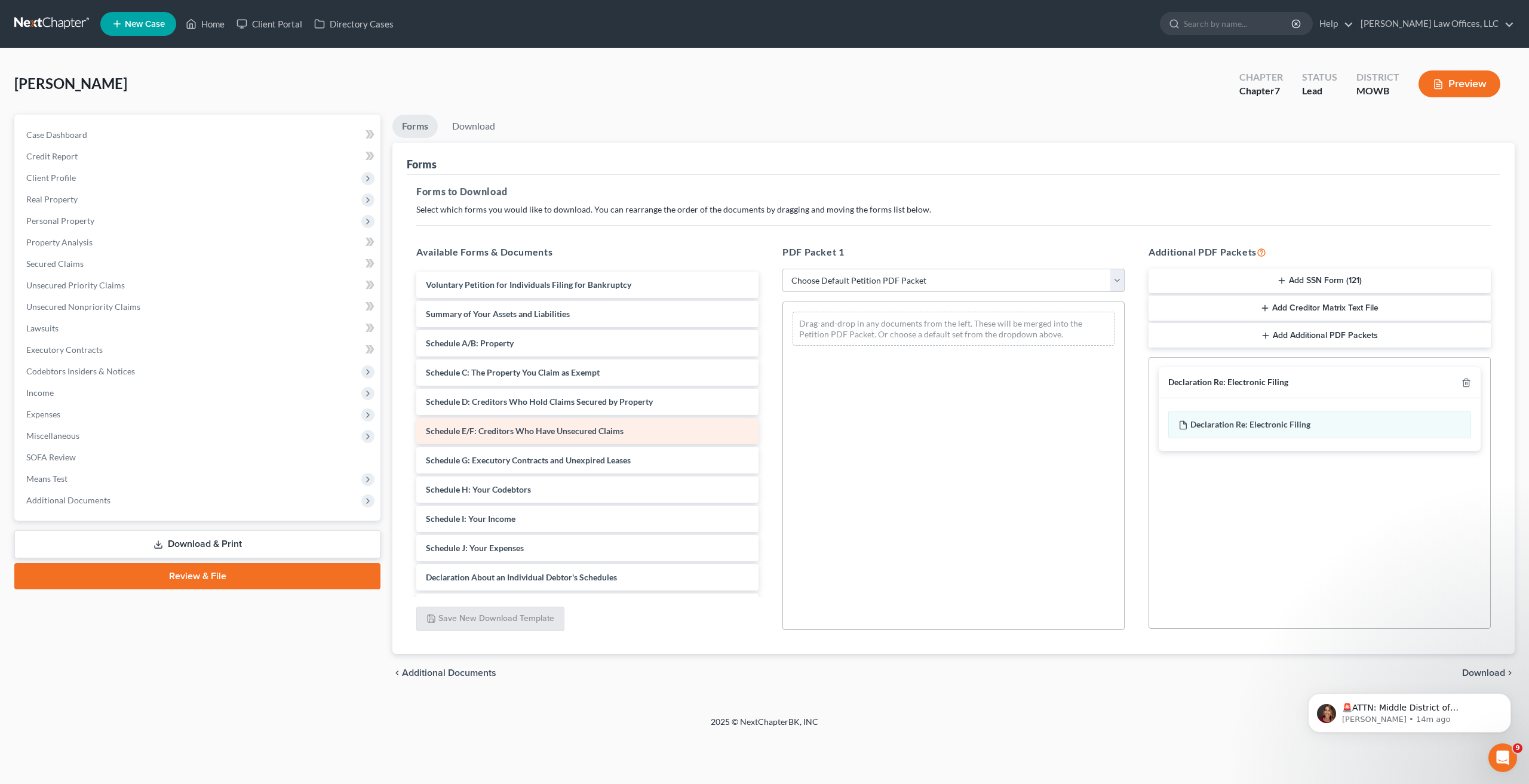
click at [521, 432] on span "Schedule E/F: Creditors Who Have Unsecured Claims" at bounding box center [525, 431] width 197 height 10
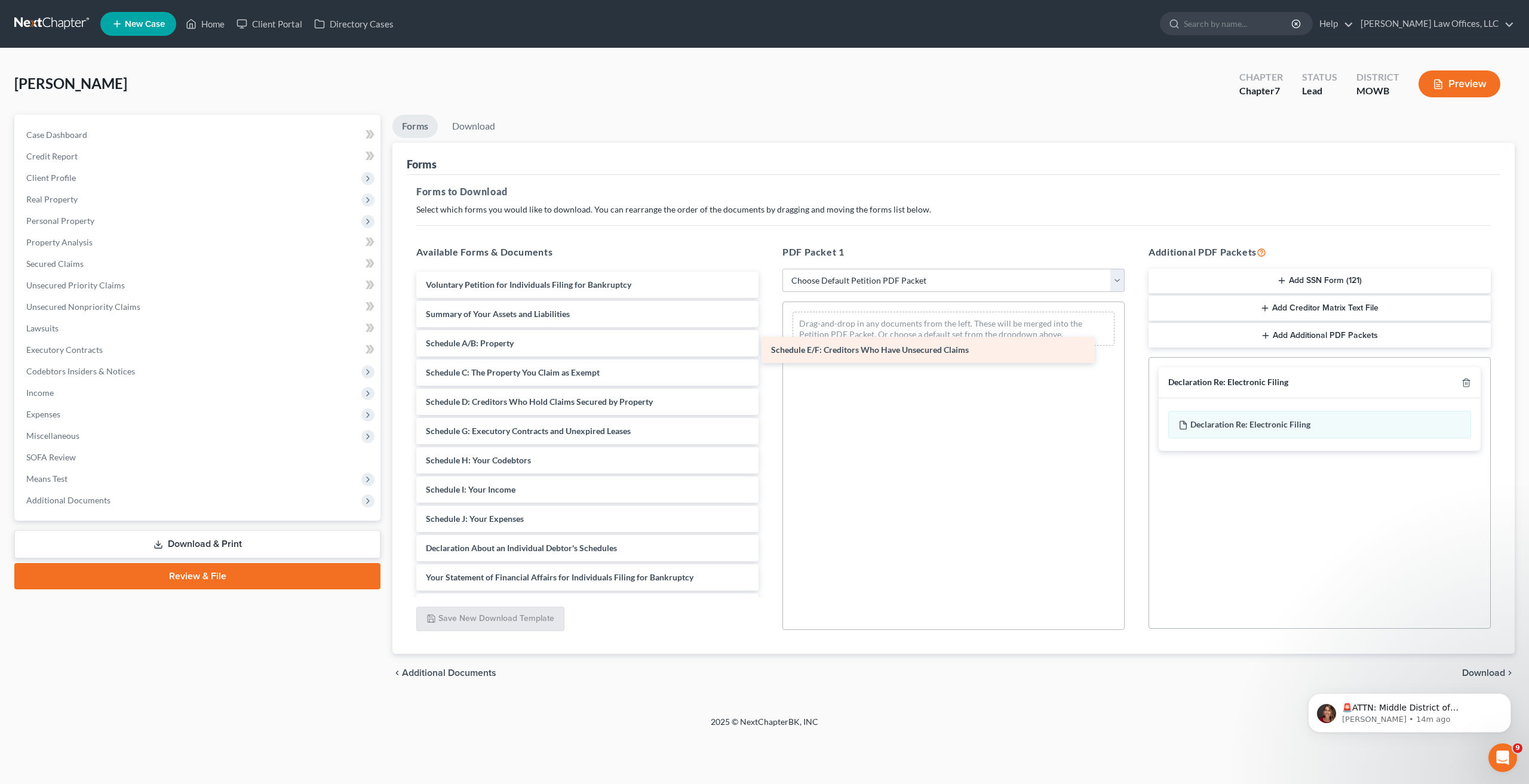
drag, startPoint x: 636, startPoint y: 437, endPoint x: 997, endPoint y: 345, distance: 372.5
click at [768, 343] on div "Schedule E/F: Creditors Who Have Unsecured Claims Voluntary Petition for Indivi…" at bounding box center [587, 518] width 361 height 495
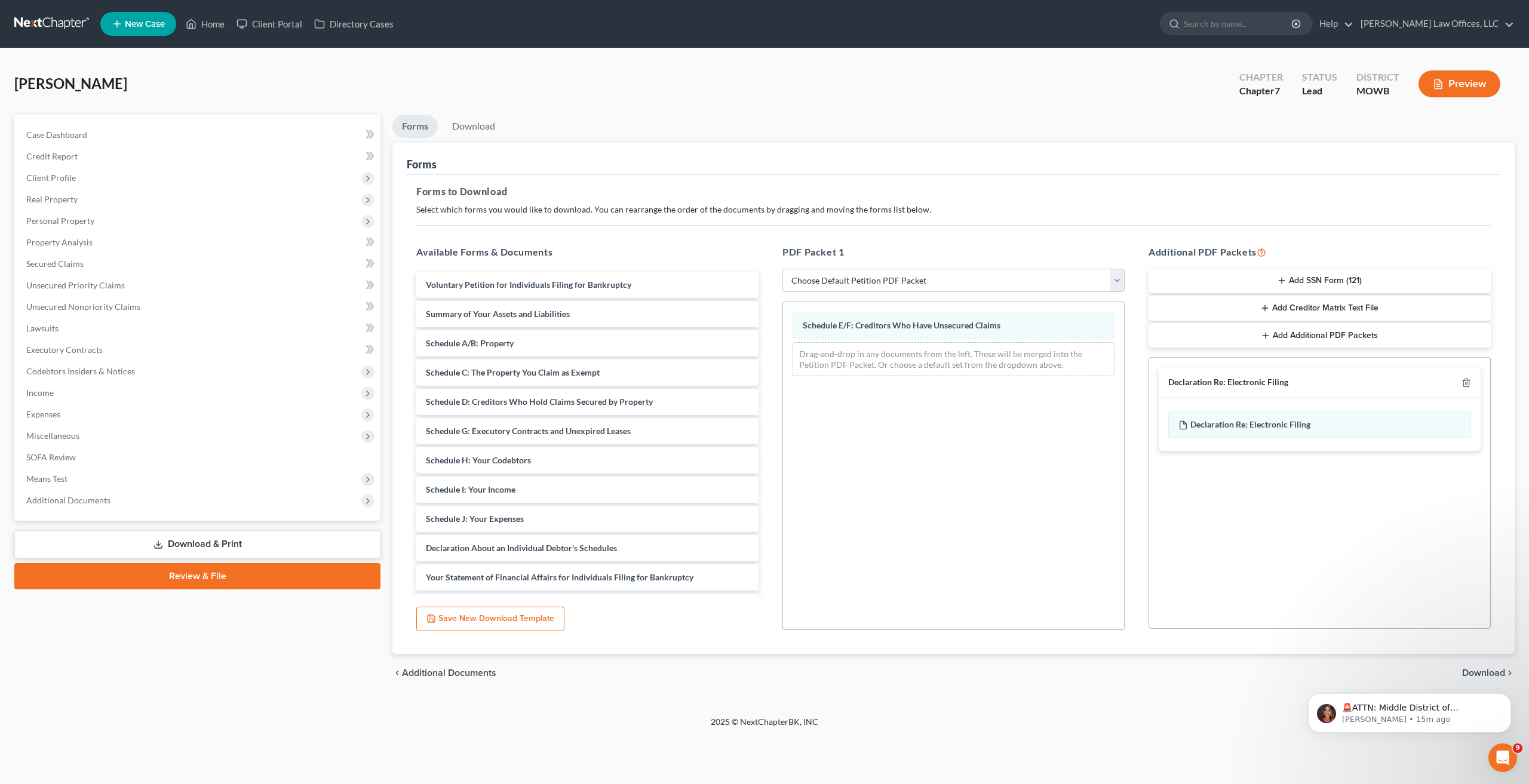
click at [1485, 673] on body "🚨ATTN: Middle District of [US_STATE] The court has added a new Credit Counselin…" at bounding box center [1409, 710] width 229 height 74
click at [1053, 278] on select "Choose Default Petition PDF Packet Complete Bankruptcy Petition (all forms and …" at bounding box center [953, 280] width 342 height 24
click at [979, 496] on div "Schedule E/F: Creditors Who Have Unsecured Claims Drag-and-drop in any document…" at bounding box center [953, 466] width 342 height 329
click at [475, 122] on link "Download" at bounding box center [474, 126] width 62 height 23
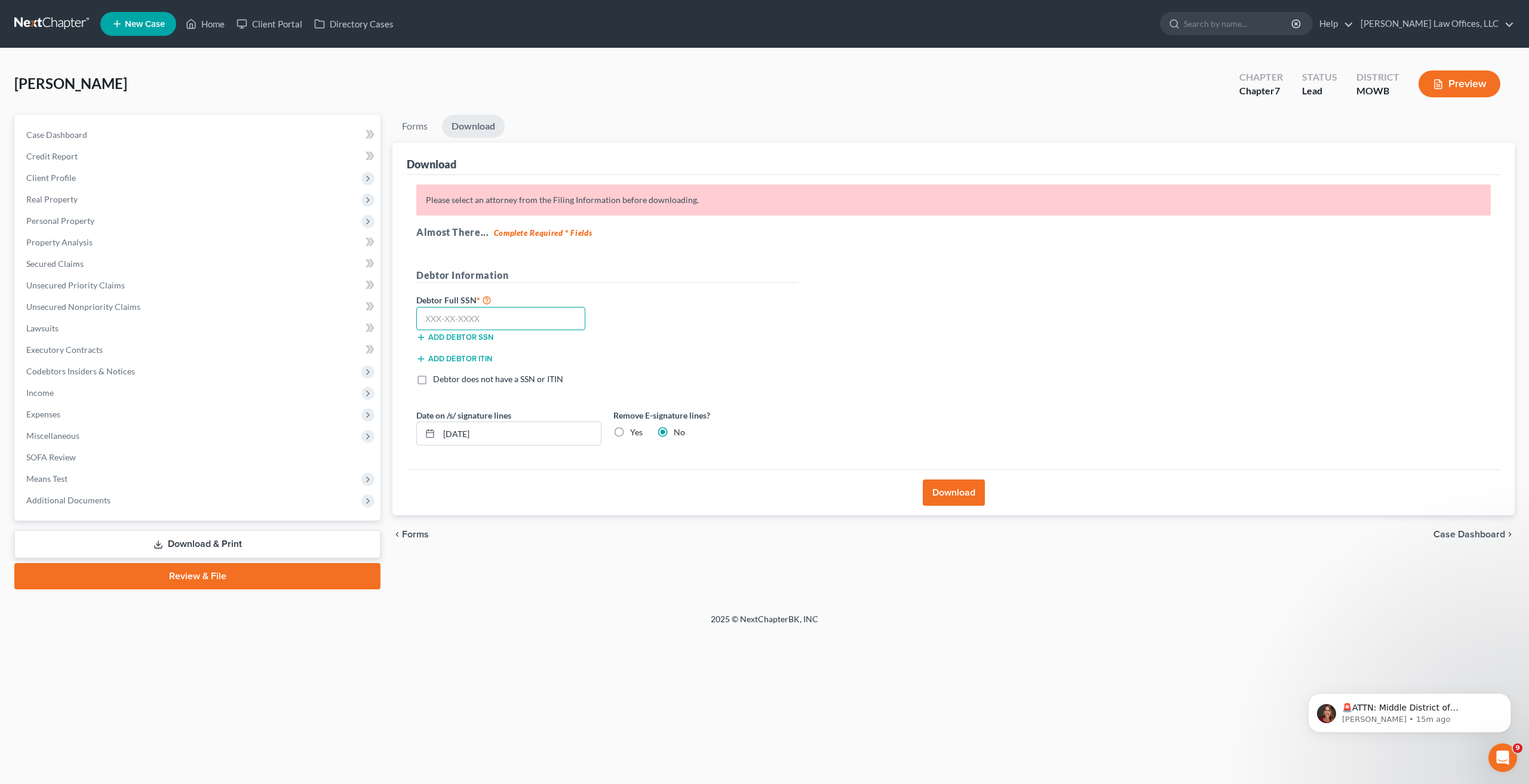
click at [489, 314] on input "text" at bounding box center [501, 319] width 169 height 24
click at [433, 384] on label "Debtor does not have a SSN or ITIN" at bounding box center [499, 379] width 131 height 12
click at [438, 381] on input "Debtor does not have a SSN or ITIN" at bounding box center [441, 377] width 7 height 7
checkbox input "true"
click at [977, 491] on button "Download" at bounding box center [954, 492] width 62 height 26
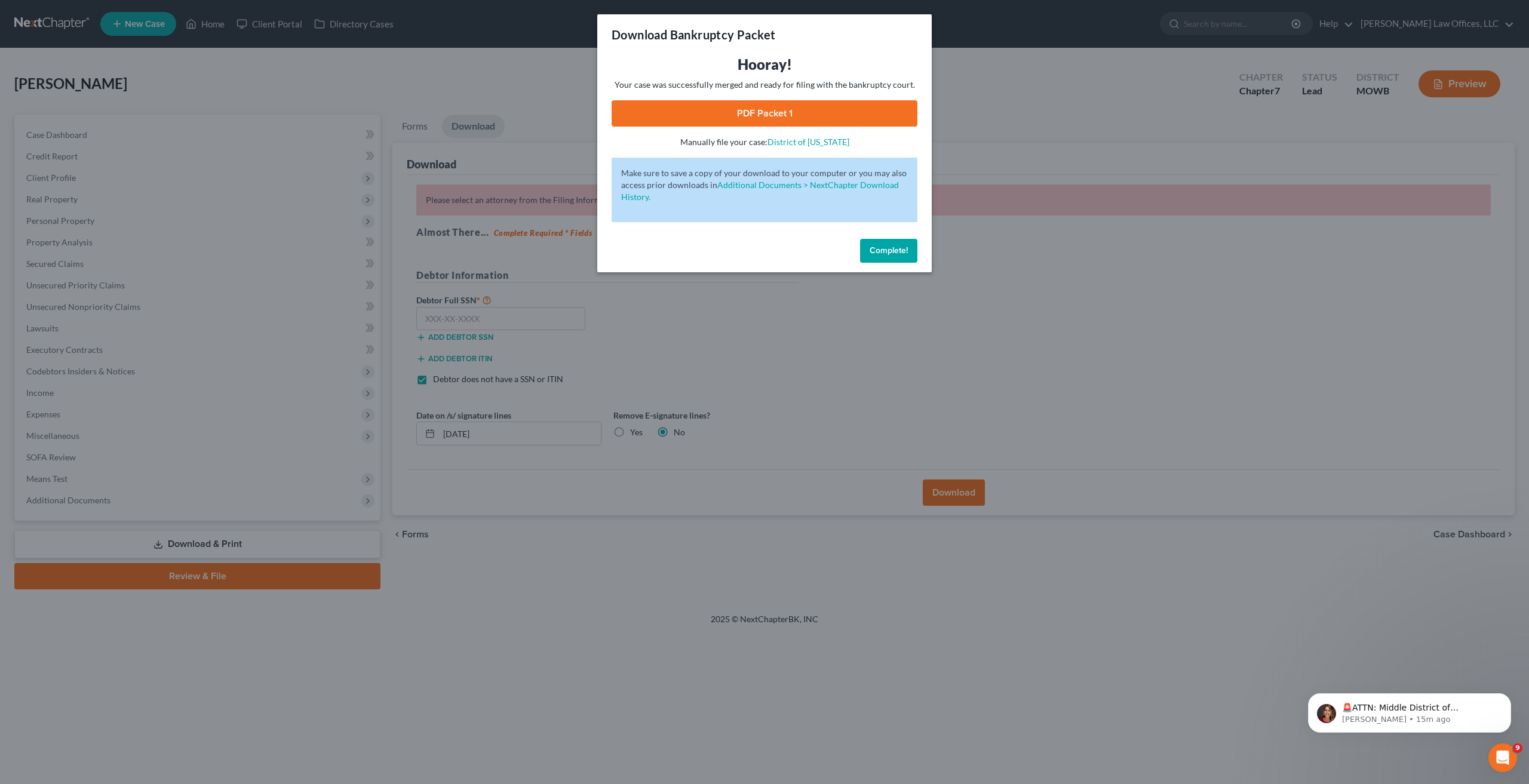
click at [783, 106] on link "PDF Packet 1" at bounding box center [764, 113] width 306 height 26
click at [881, 259] on button "Complete!" at bounding box center [888, 251] width 57 height 24
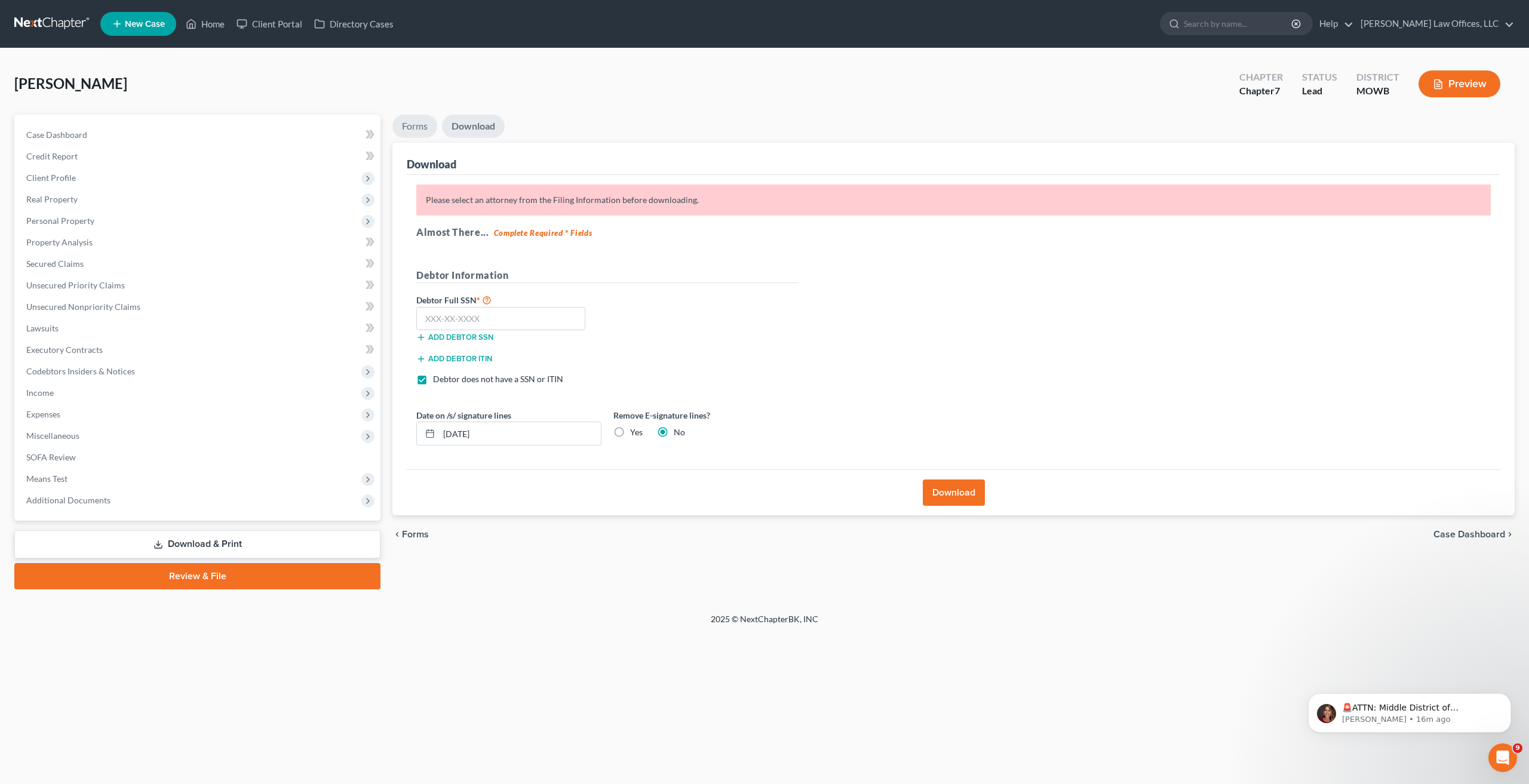
click at [420, 131] on link "Forms" at bounding box center [415, 126] width 45 height 23
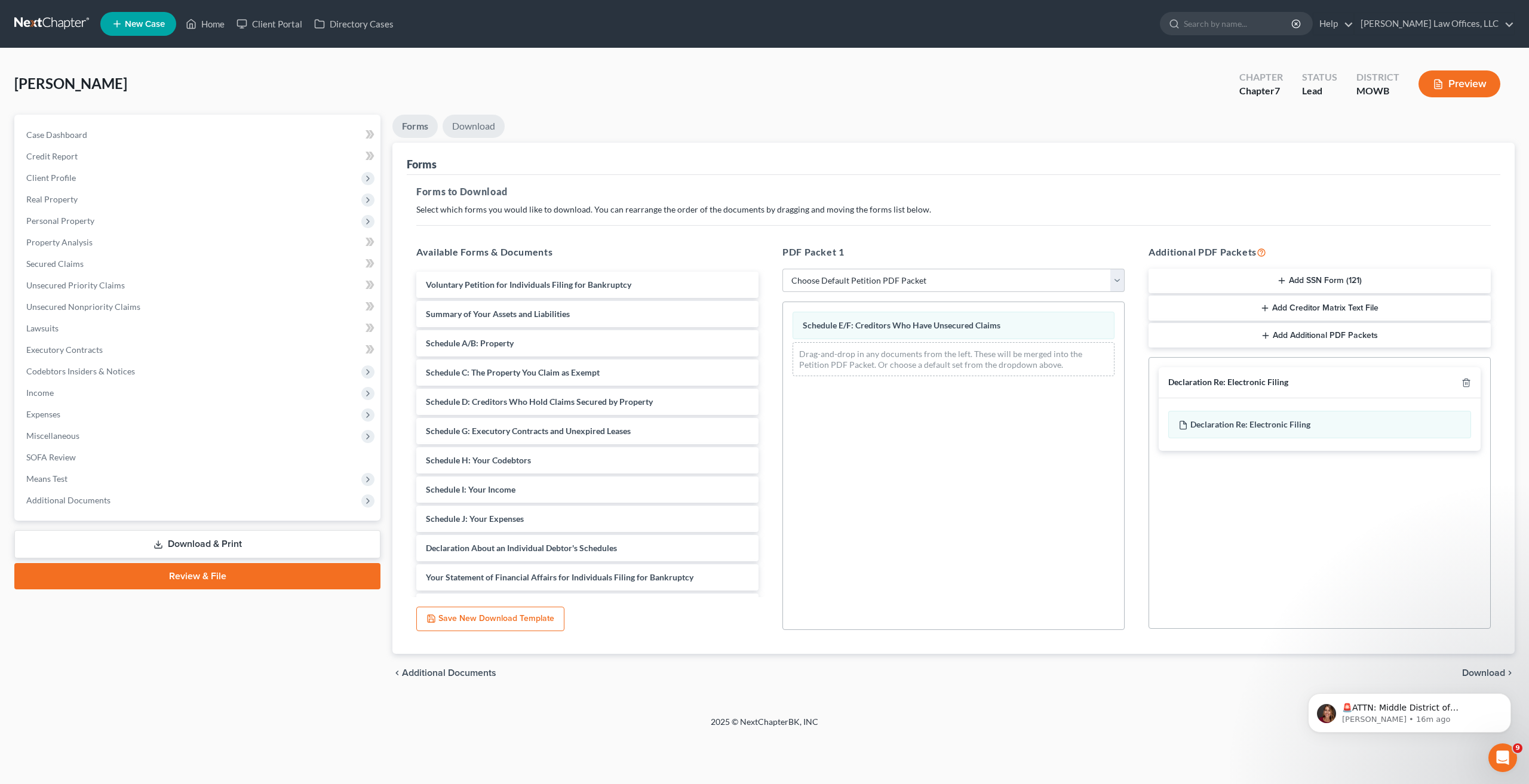
click at [489, 125] on link "Download" at bounding box center [474, 126] width 62 height 23
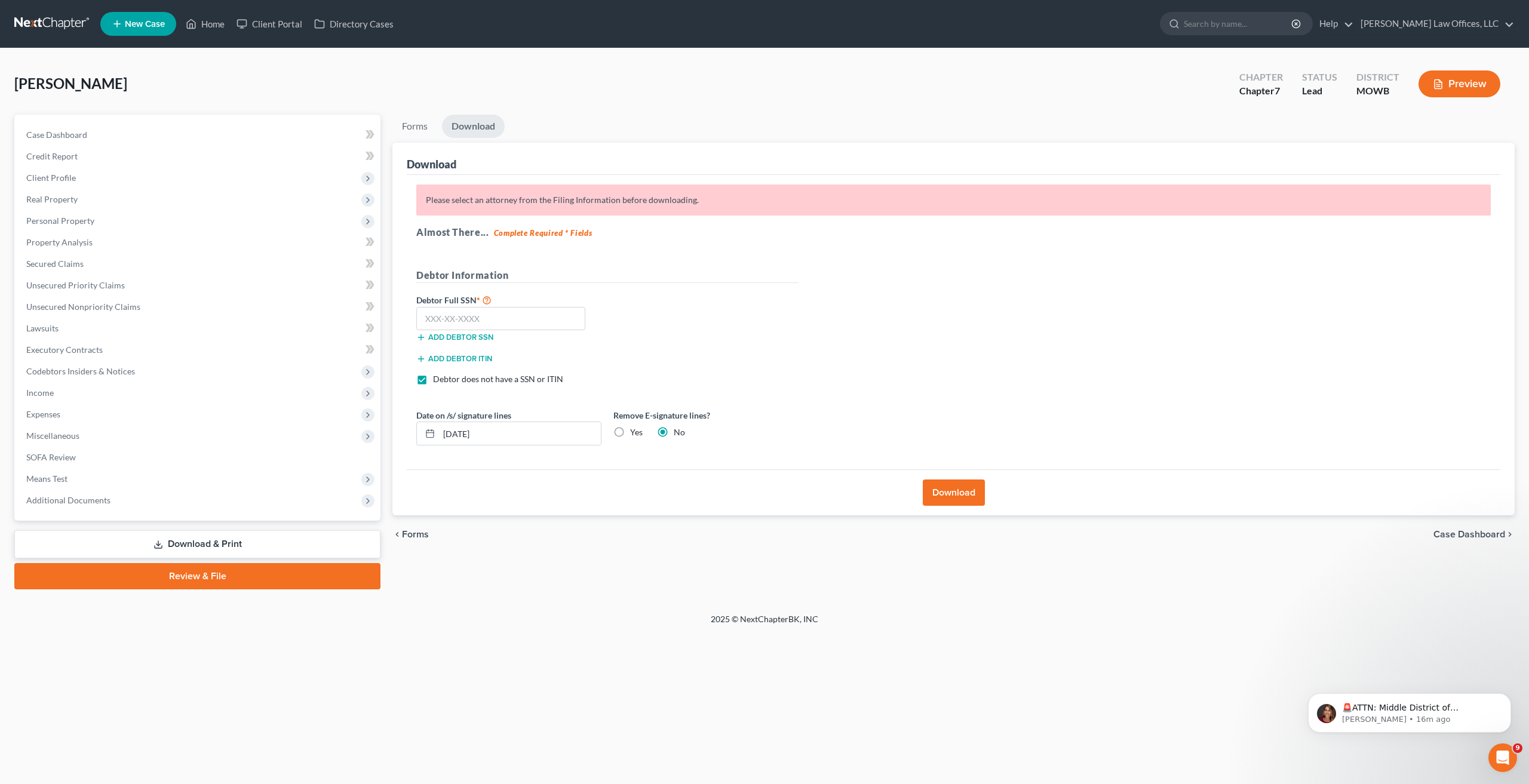
click at [976, 501] on button "Download" at bounding box center [954, 492] width 62 height 26
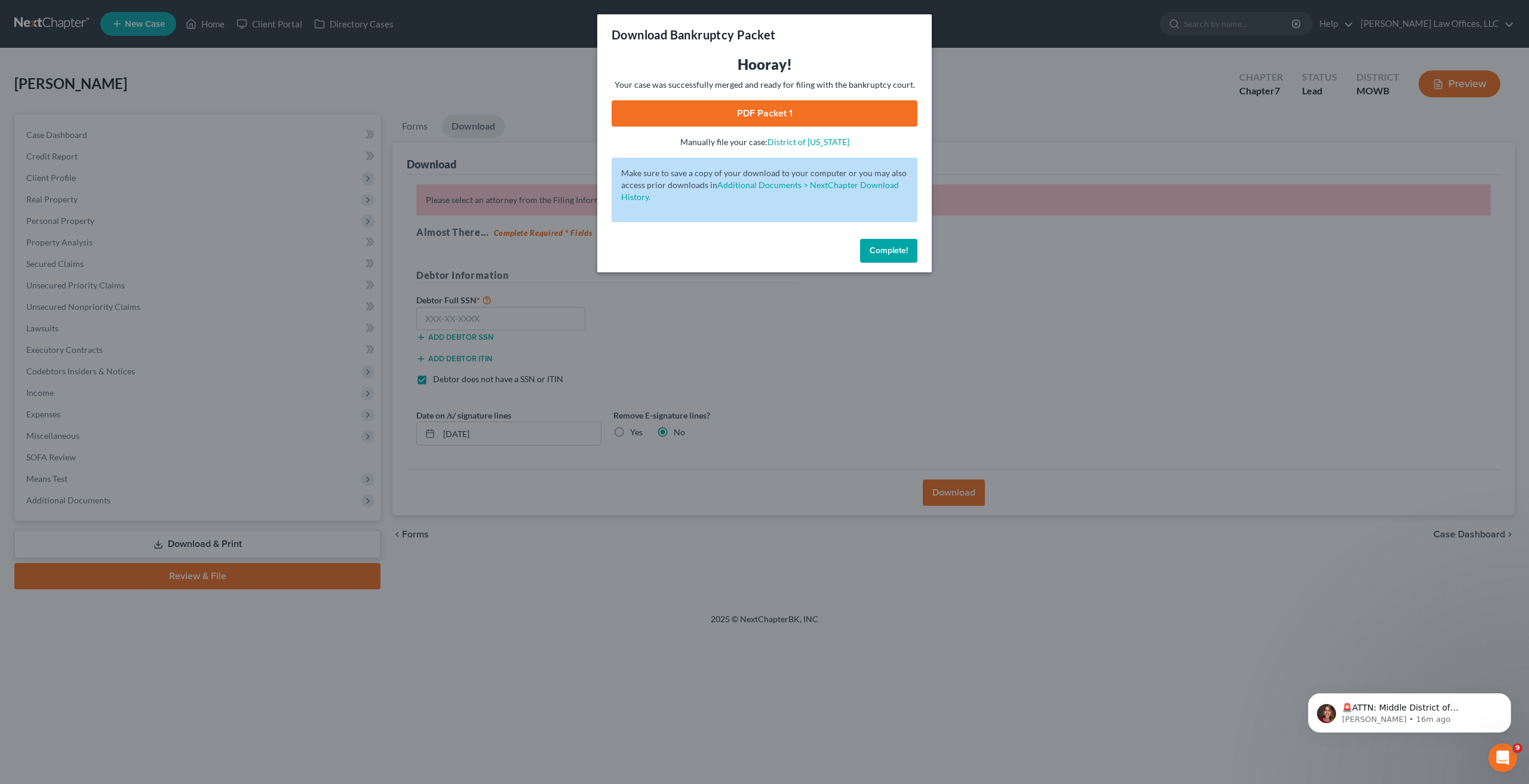
click at [734, 113] on link "PDF Packet 1" at bounding box center [764, 113] width 306 height 26
